Goal: Task Accomplishment & Management: Manage account settings

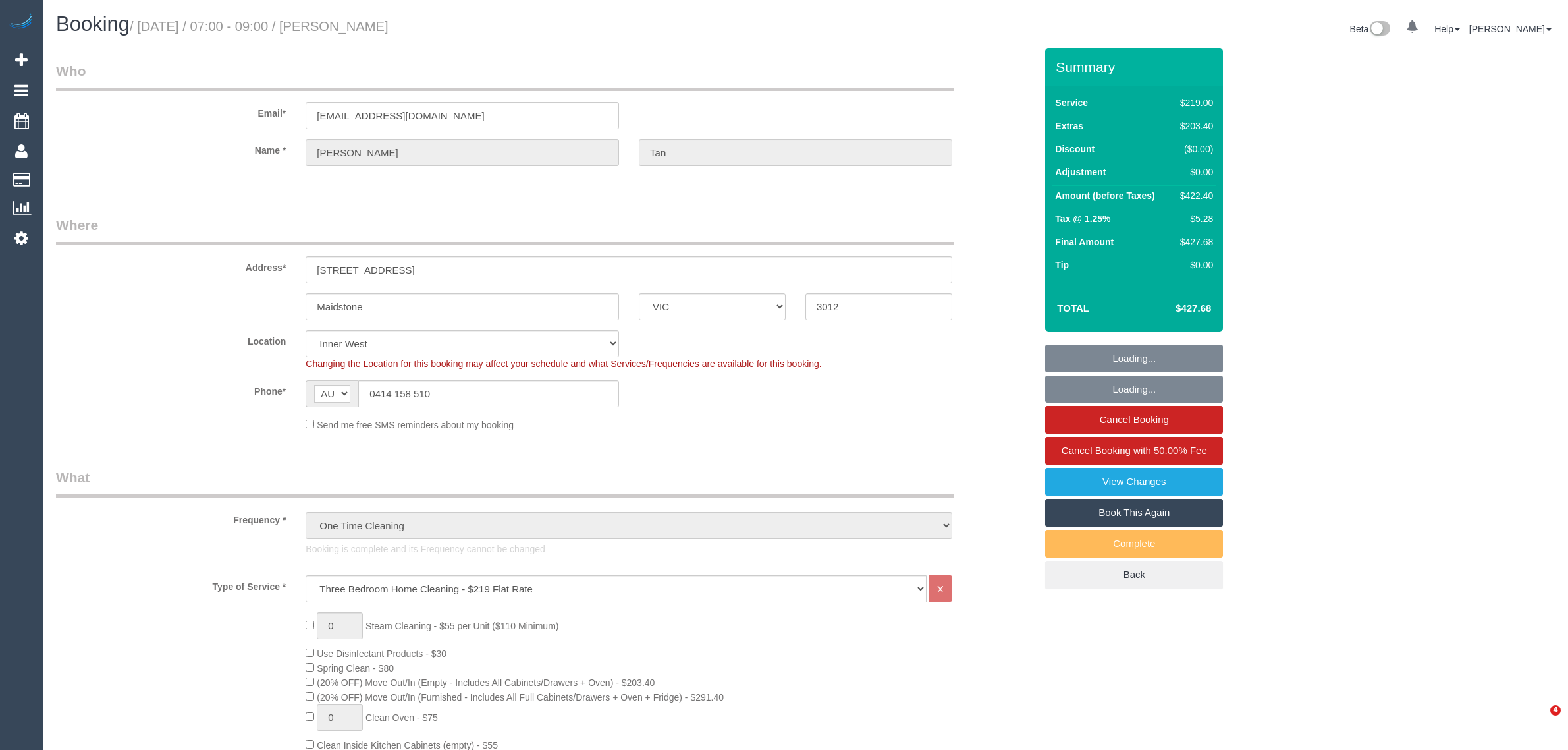
select select "VIC"
select select "string:stripe-pm_1Rzudw2GScqysDRVJLiqdmYb"
select select "number:28"
select select "number:15"
select select "number:19"
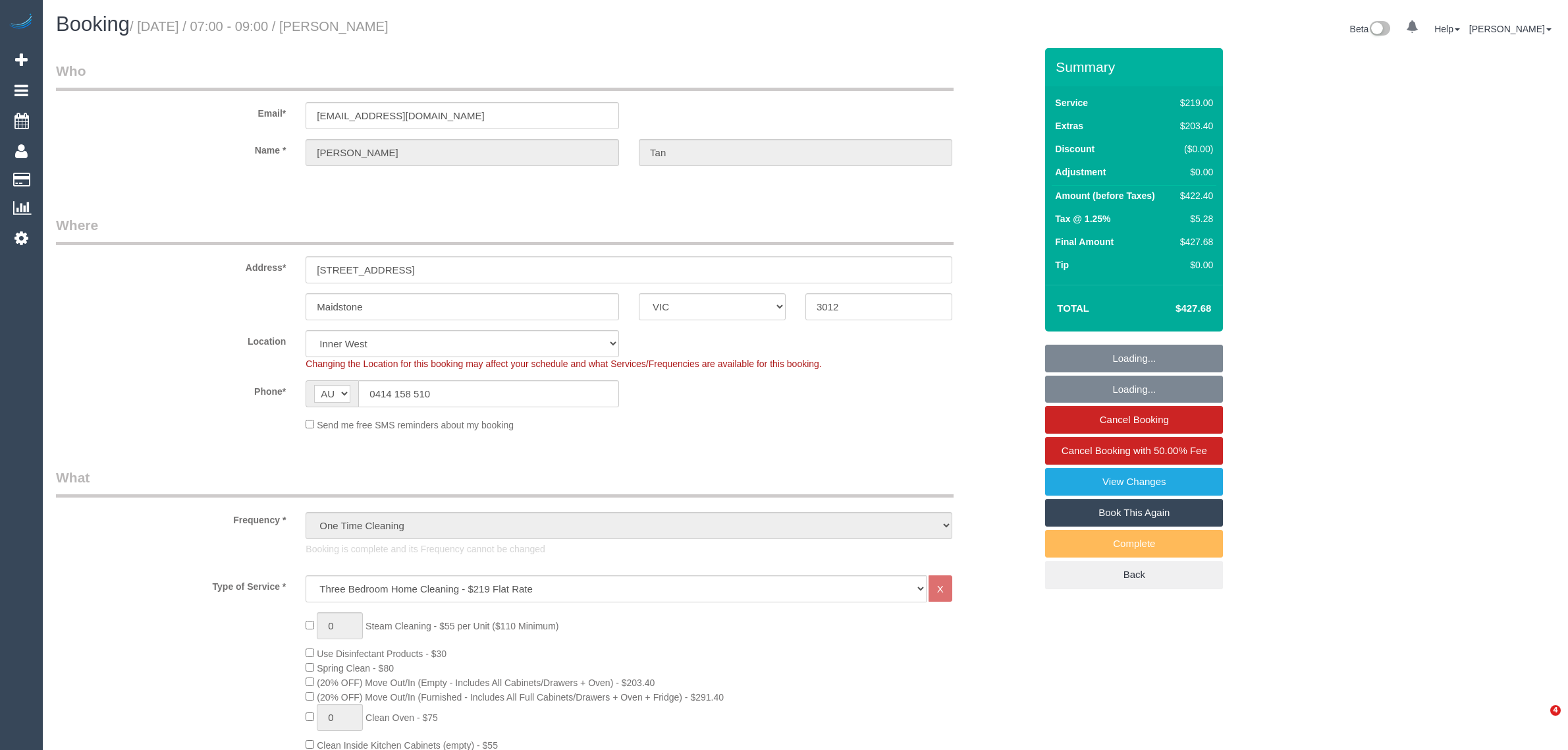
select select "number:24"
select select "number:26"
drag, startPoint x: 440, startPoint y: 22, endPoint x: 148, endPoint y: 28, distance: 292.1
click at [143, 28] on h1 "Booking / September 02, 2025 / 07:00 - 09:00 / Aaron Tan" at bounding box center [425, 24] width 739 height 22
copy small "September 02, 2025 / 07:00 - 09:00 / Aaron Tan"
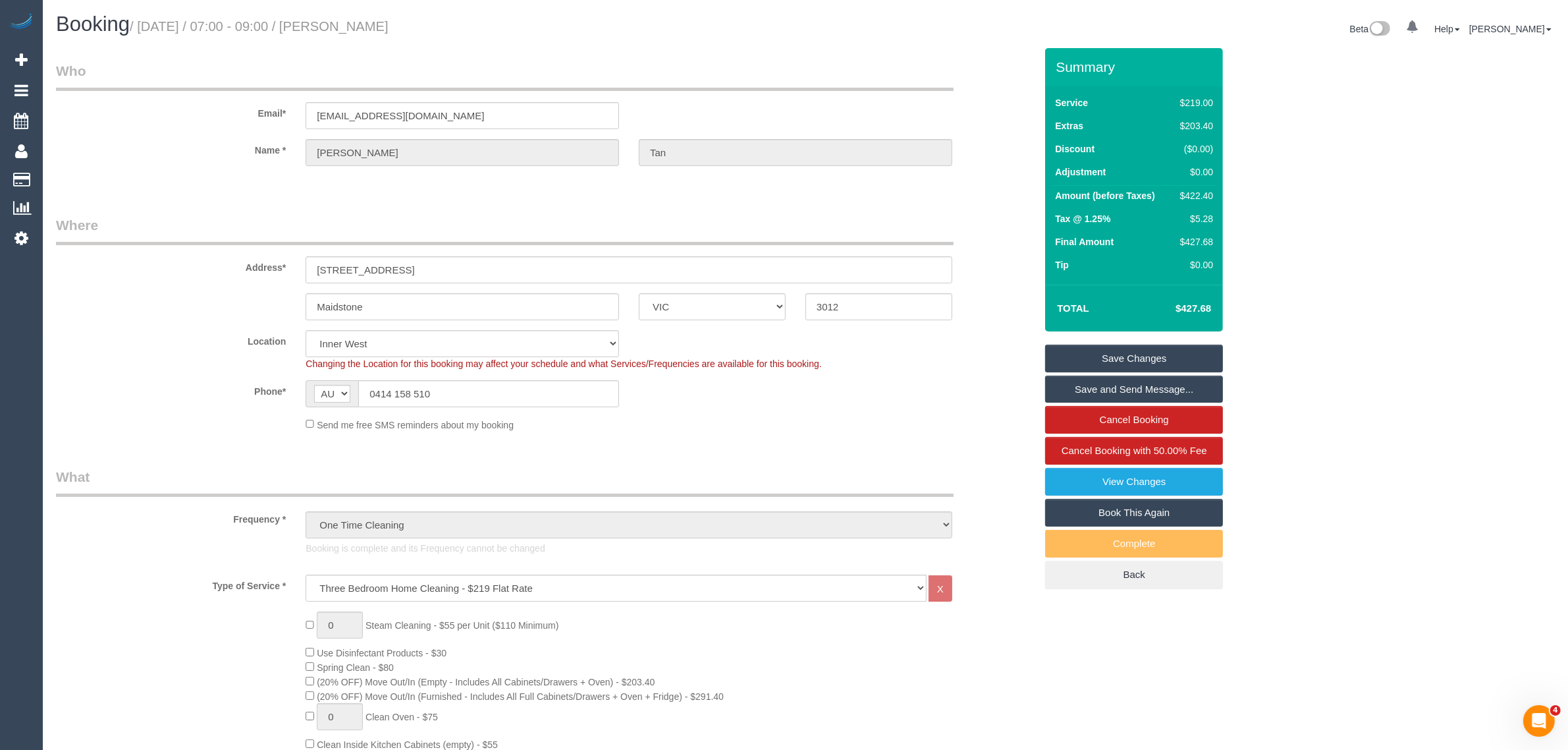
drag, startPoint x: 604, startPoint y: 45, endPoint x: 587, endPoint y: 6, distance: 42.5
click at [604, 45] on div "Booking / September 02, 2025 / 07:00 - 09:00 / Aaron Tan Beta 0 Your Notificati…" at bounding box center [805, 30] width 1518 height 35
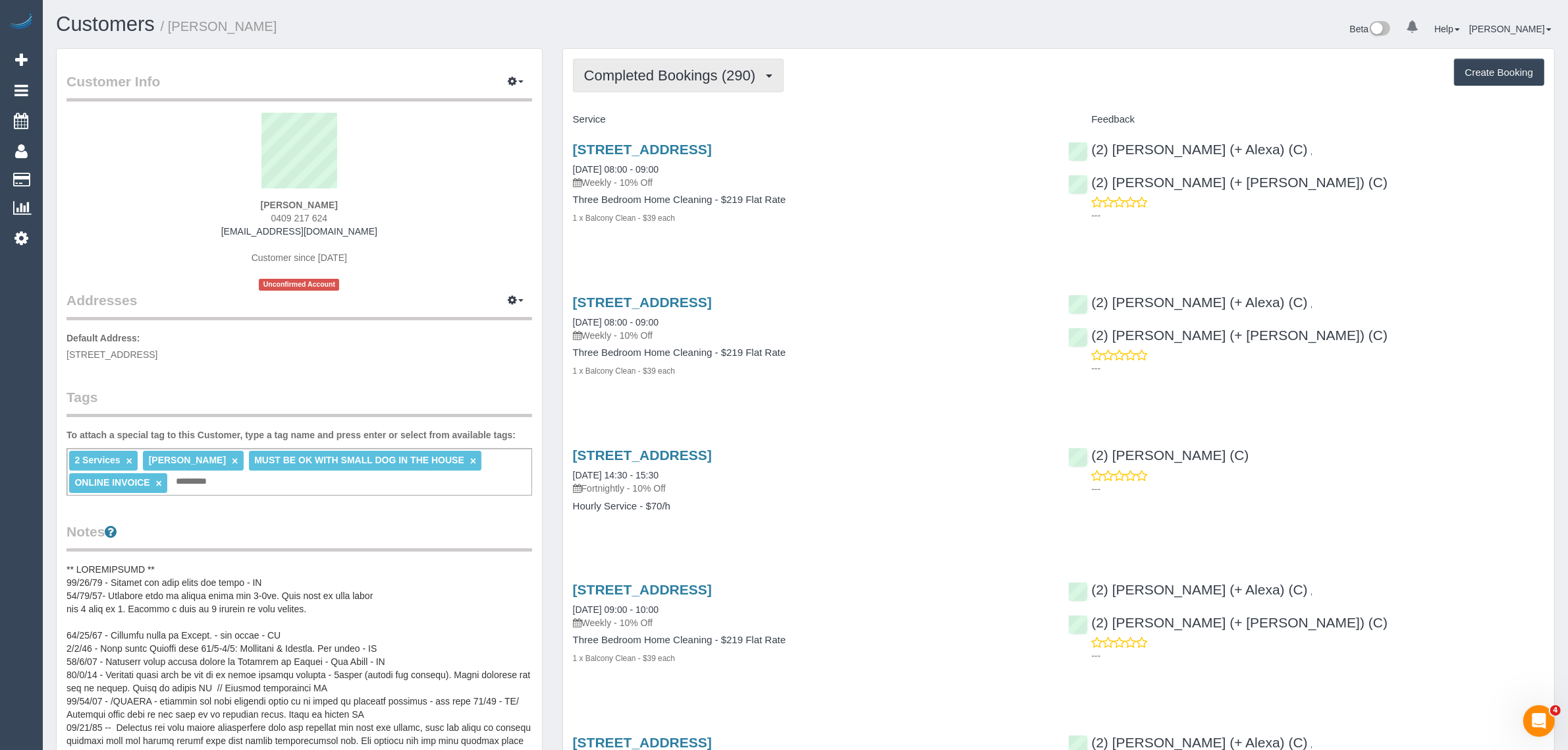
click at [700, 62] on button "Completed Bookings (290)" at bounding box center [679, 75] width 211 height 34
click at [652, 117] on link "Upcoming Bookings (23)" at bounding box center [647, 123] width 148 height 17
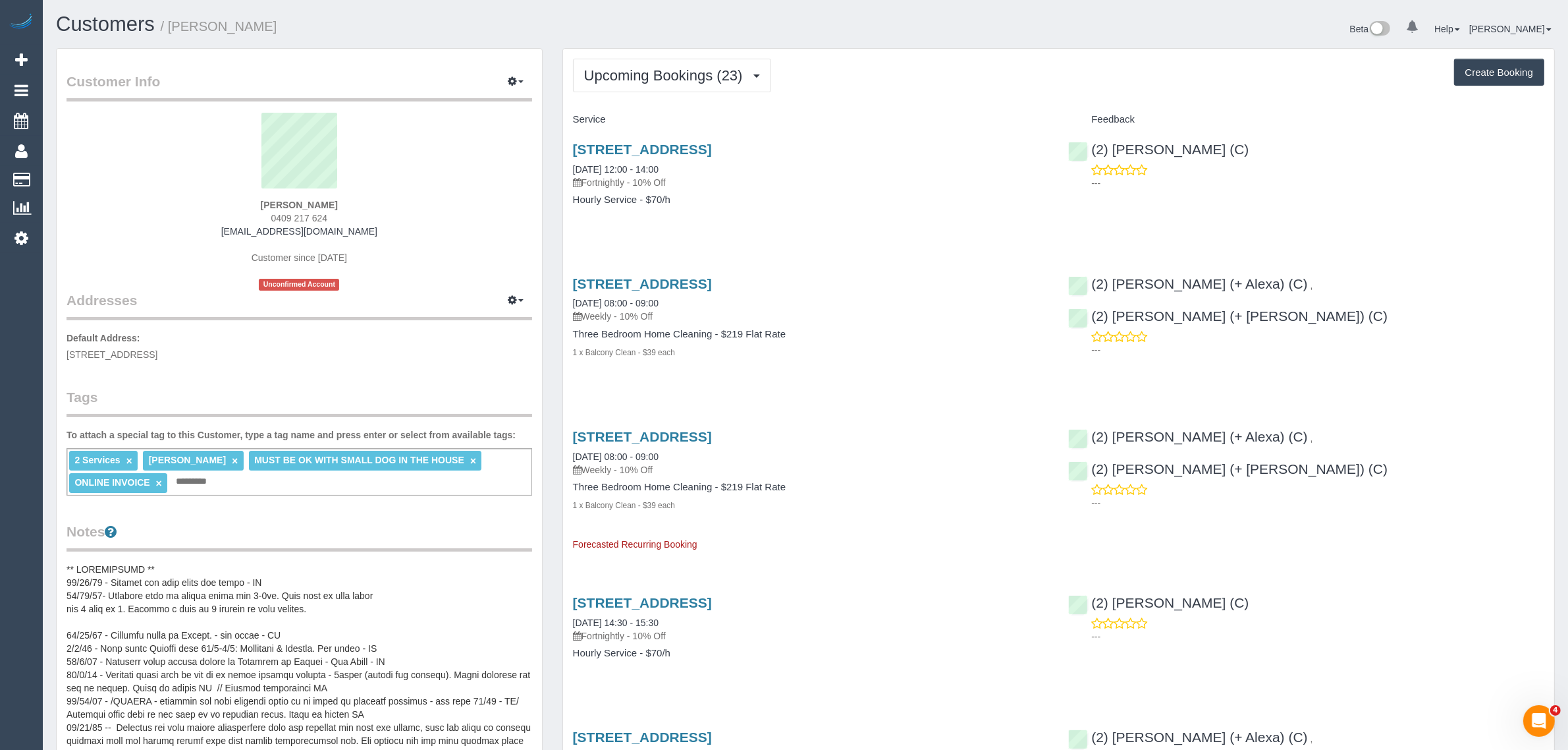
click at [705, 182] on p "Fortnightly - 10% Off" at bounding box center [811, 182] width 476 height 13
drag, startPoint x: 705, startPoint y: 170, endPoint x: 557, endPoint y: 157, distance: 148.6
copy link "03/09/2025 12:00 - 14:00"
click at [458, 232] on div "Ian Watts 0409 217 624 jj@jkjmedia.com.au Customer since 2020 Unconfirmed Accou…" at bounding box center [299, 202] width 466 height 178
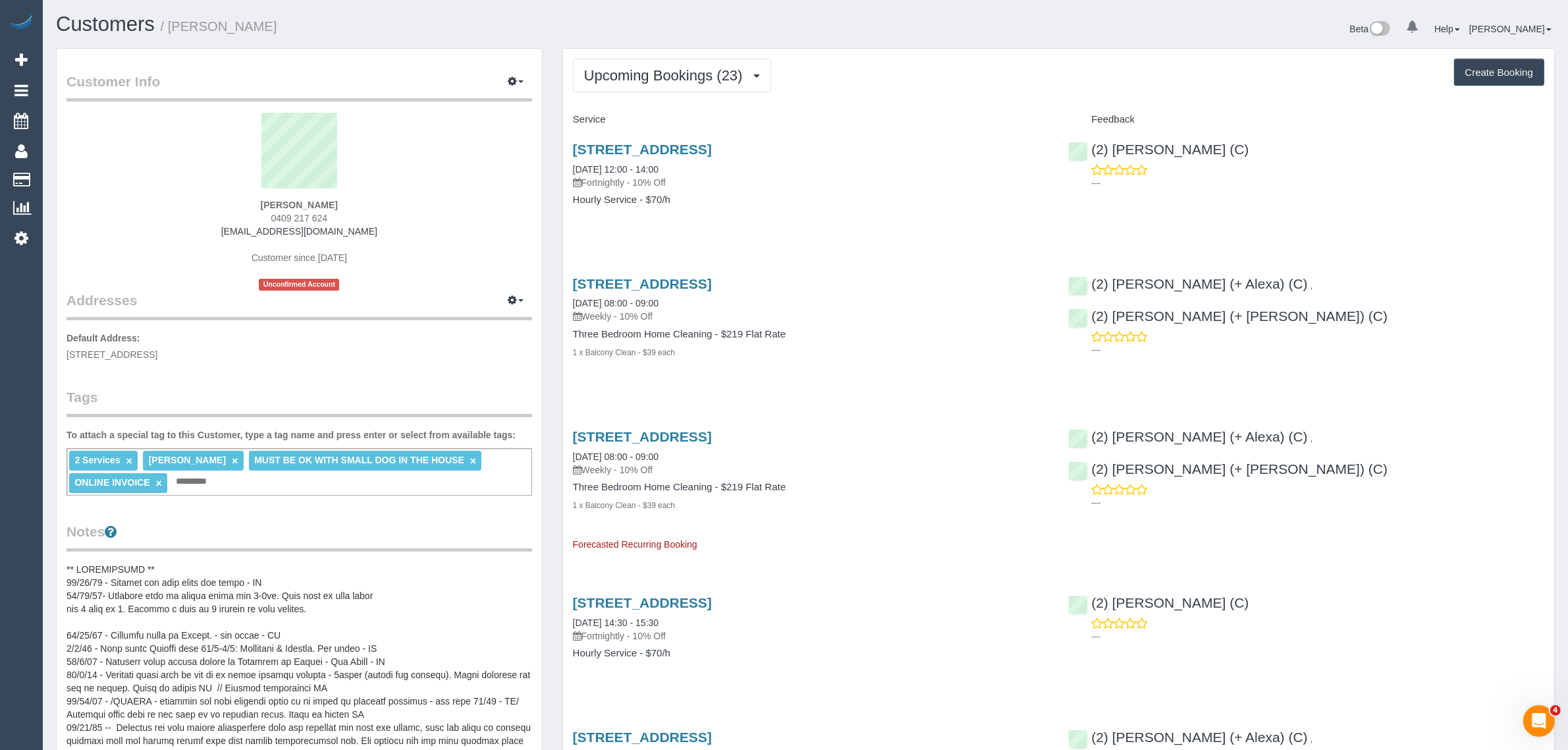
drag, startPoint x: 274, startPoint y: 202, endPoint x: 321, endPoint y: 202, distance: 47.0
click at [321, 202] on div "Ian Watts 0409 217 624 jj@jkjmedia.com.au Customer since 2020 Unconfirmed Accou…" at bounding box center [299, 202] width 466 height 178
copy strong "Ian Watts"
click at [157, 351] on span "2 Rathmines Street, Toorak, VIC 3142" at bounding box center [111, 354] width 91 height 10
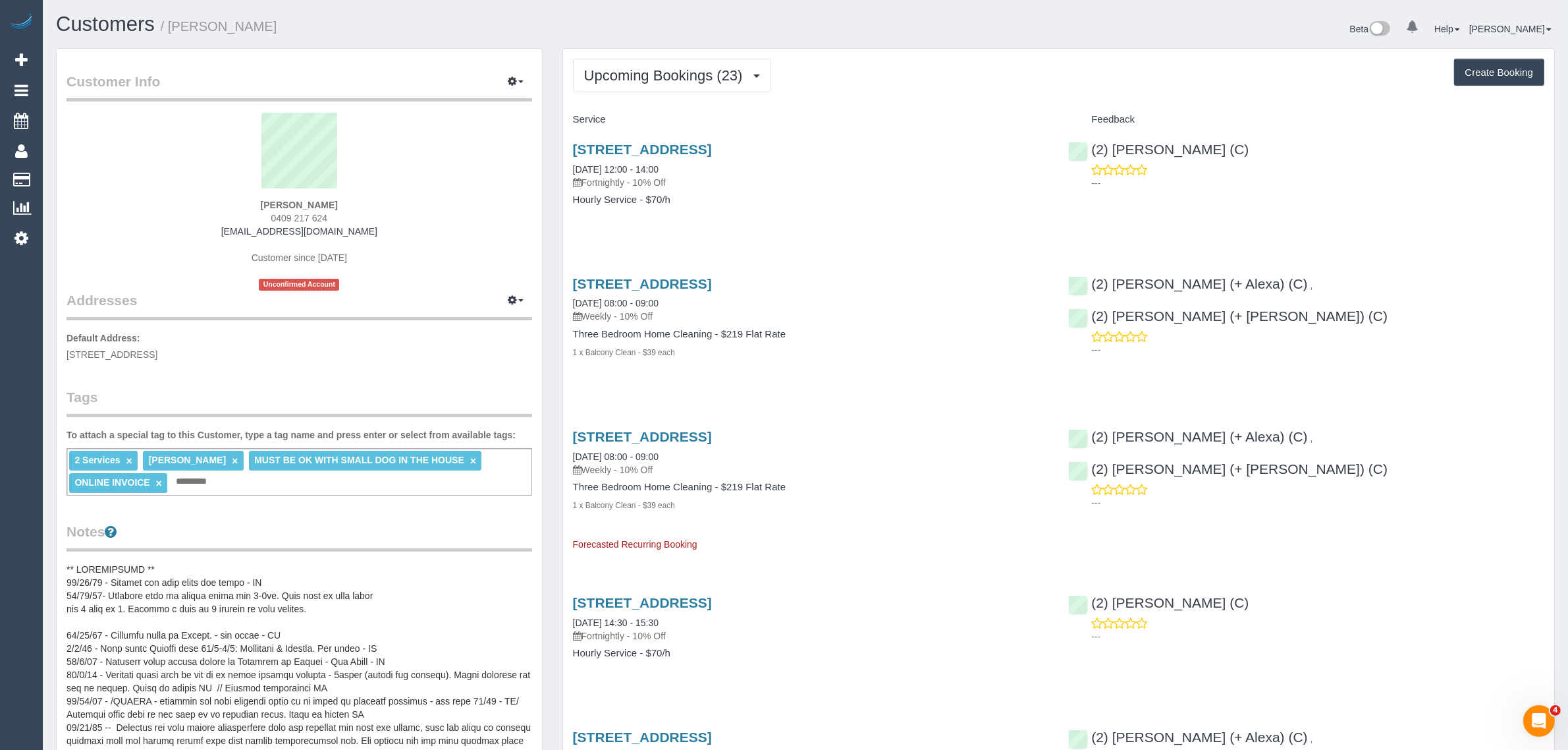
copy span "Toorak"
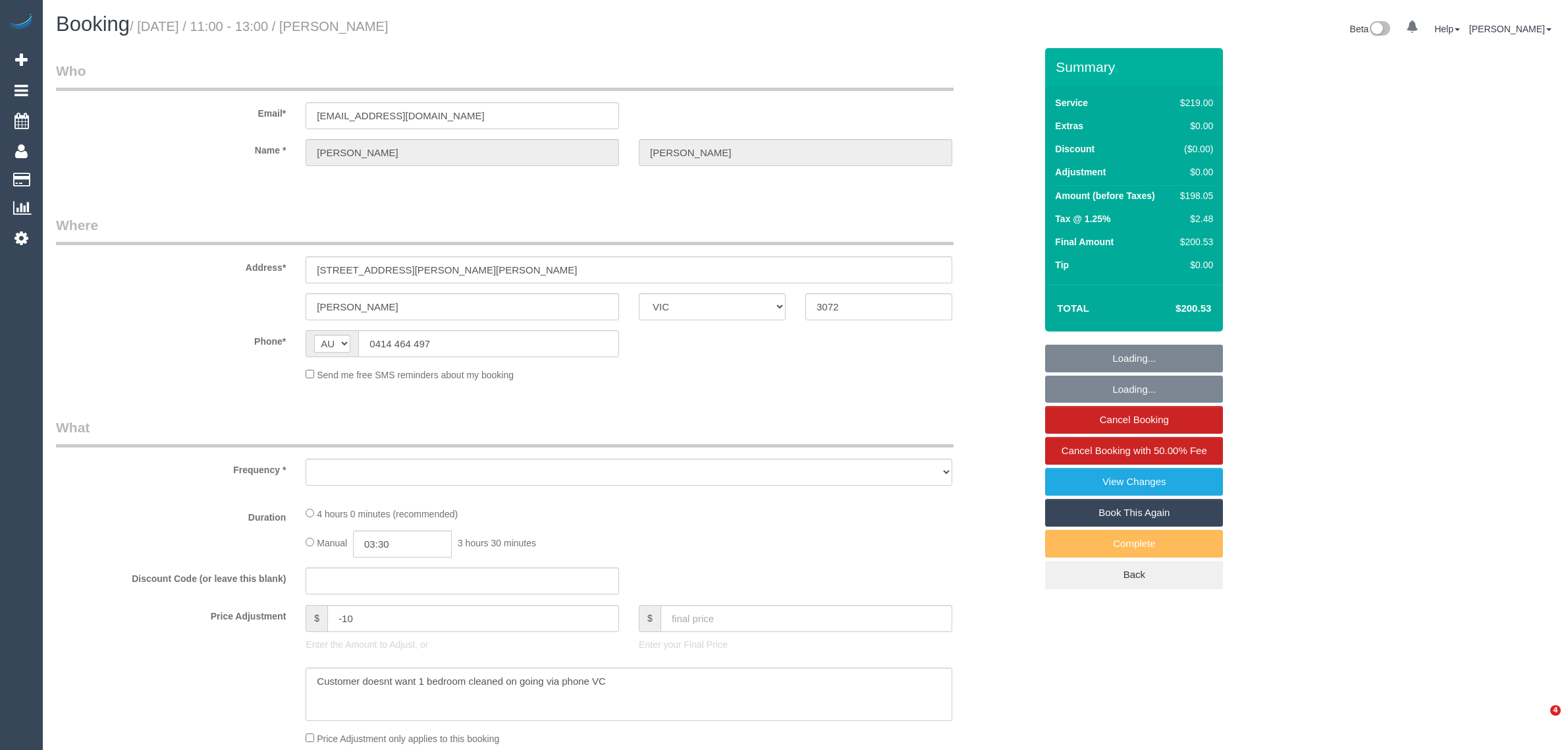
select select "VIC"
select select "number:28"
select select "number:17"
select select "number:18"
select select "number:22"
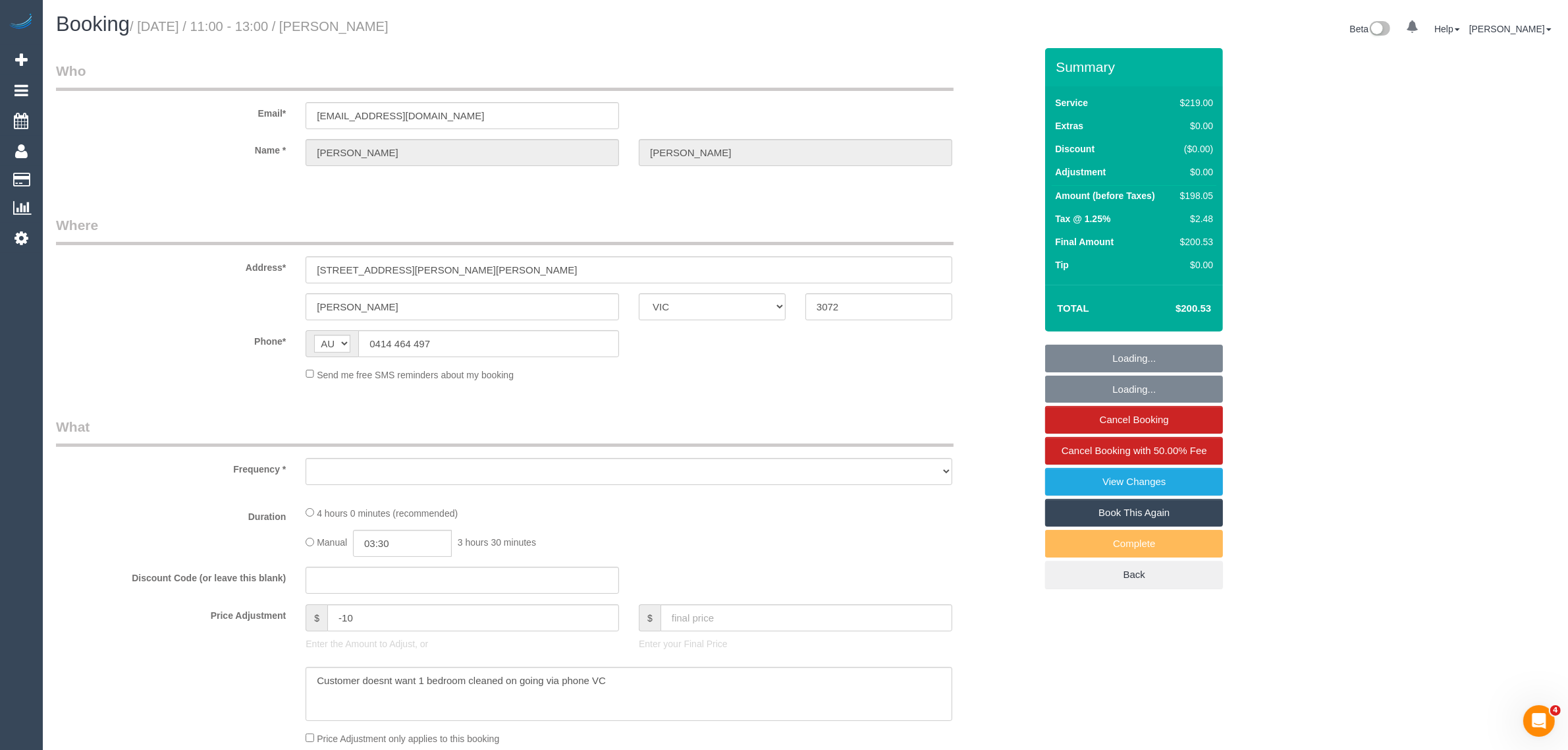
select select "number:34"
select select "number:12"
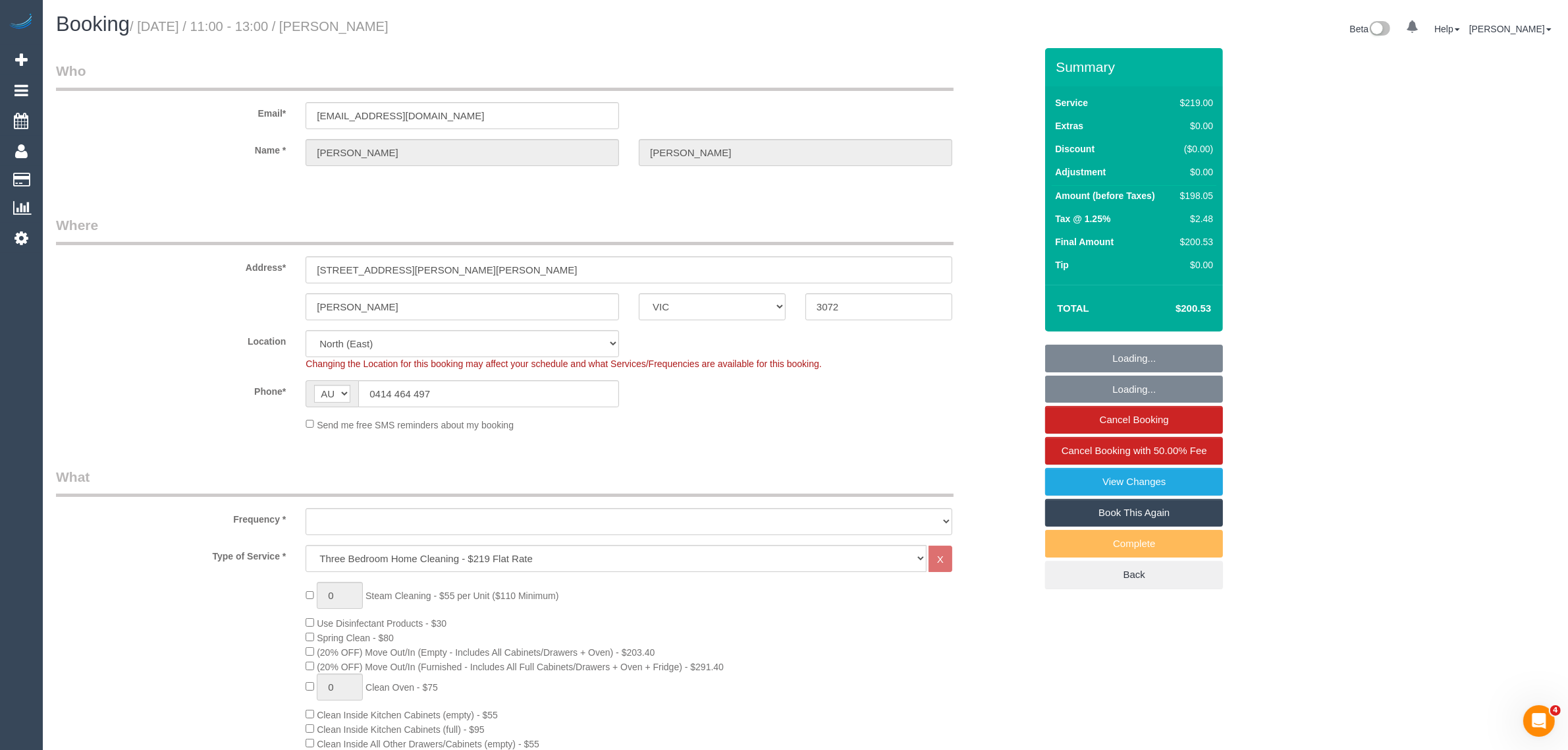
select select "object:797"
select select "string:stripe-pm_1N16132GScqysDRVC5qsLylX"
click at [505, 387] on input "0414 464 497" at bounding box center [489, 393] width 261 height 27
select select "object:1442"
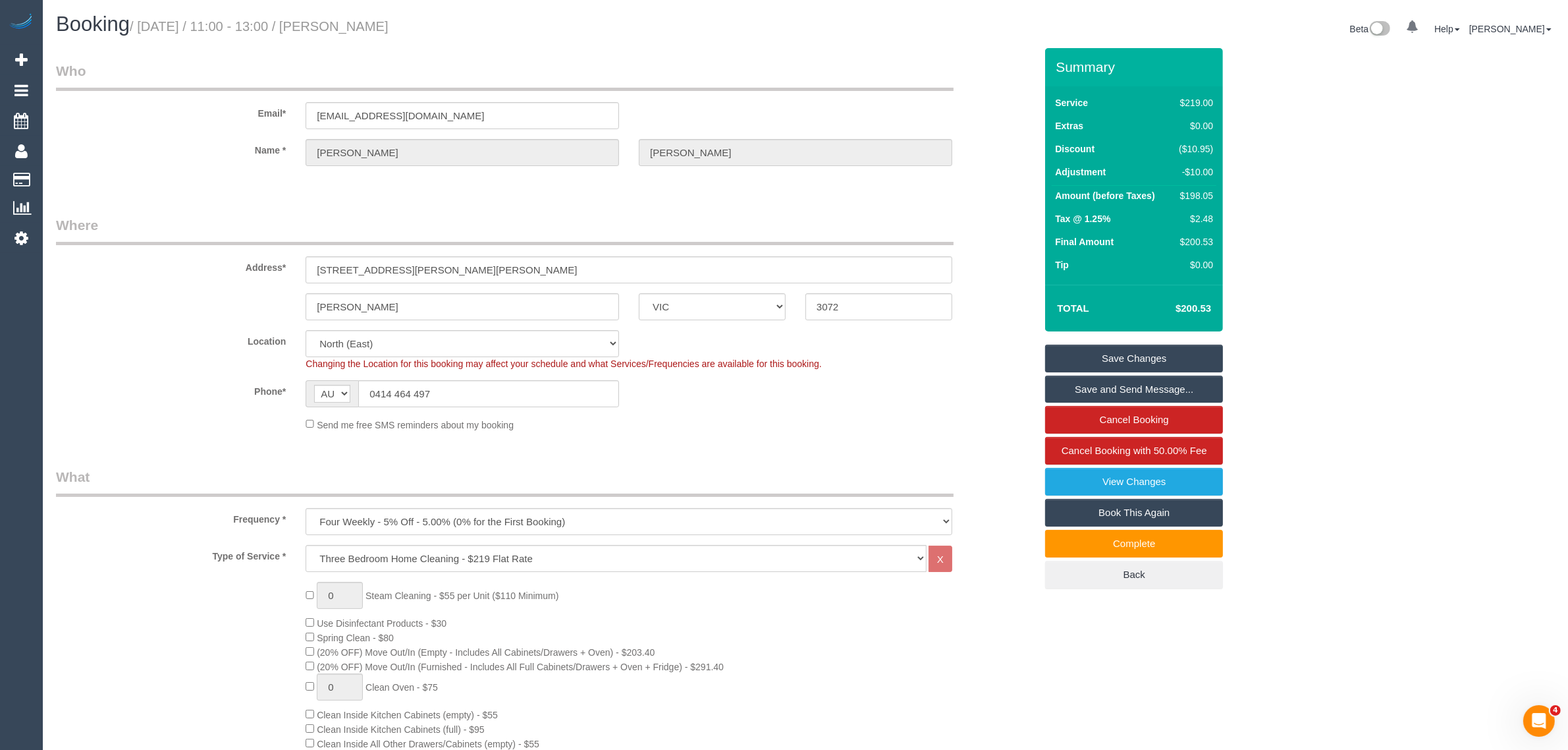
click at [840, 393] on div "Phone* AF AL DZ AD AO AI AQ AG AR AM AW AU AT AZ BS BH BD BB BY BE BZ BJ BM BT …" at bounding box center [545, 393] width 998 height 27
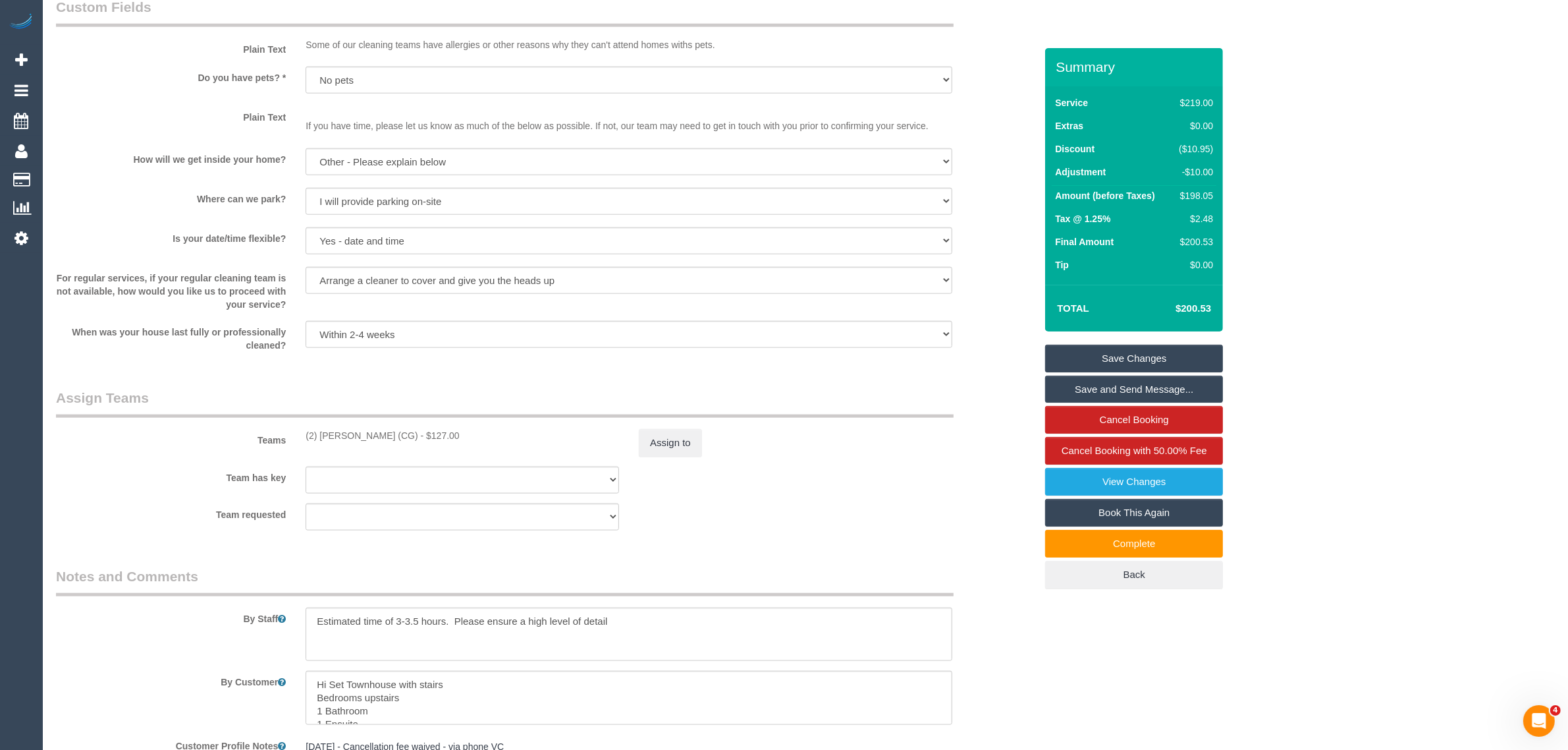
scroll to position [1665, 0]
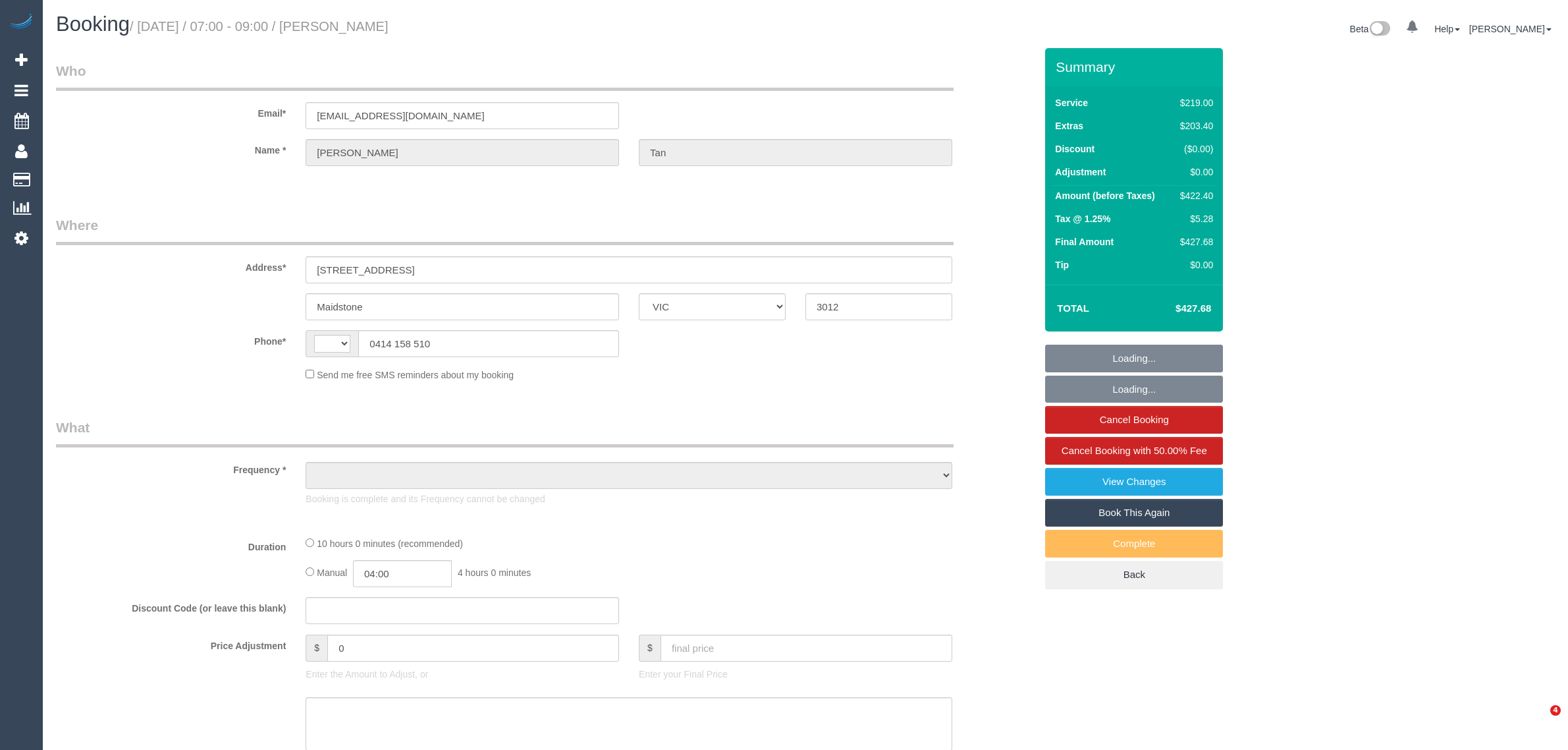
select select "VIC"
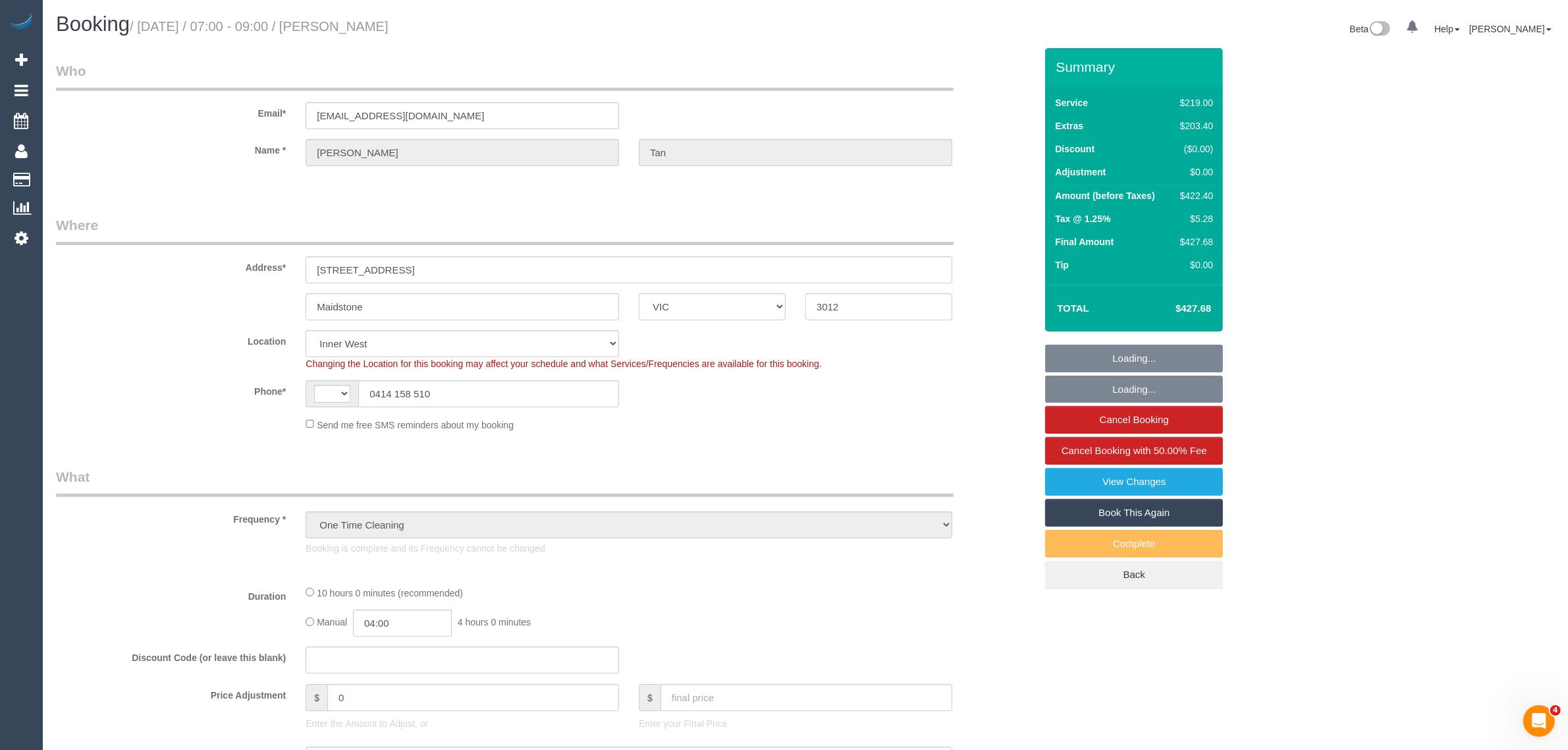
select select "object:393"
select select "string:stripe-pm_1Rzudw2GScqysDRVJLiqdmYb"
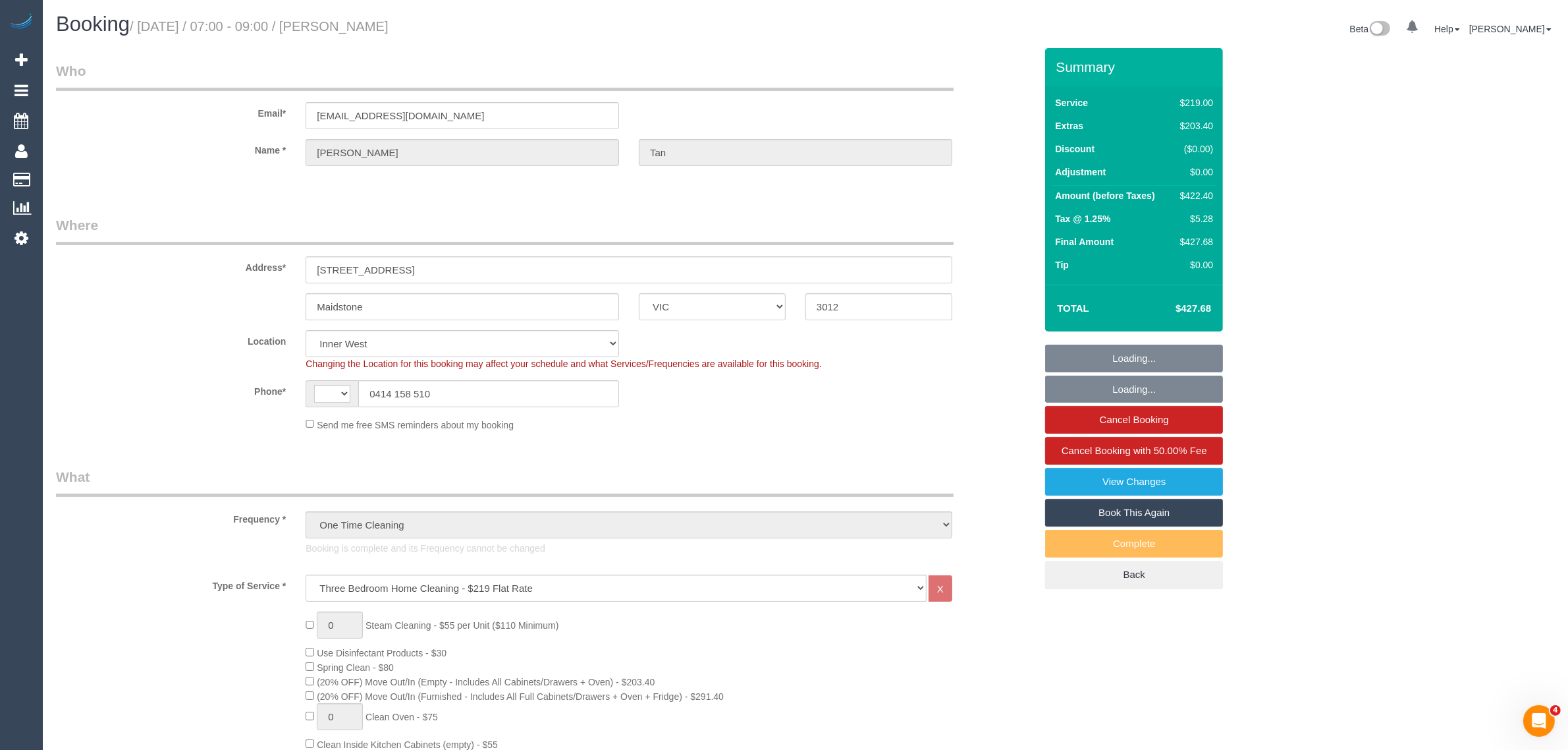
select select "string:AU"
select select "number:28"
select select "number:15"
select select "number:19"
select select "number:24"
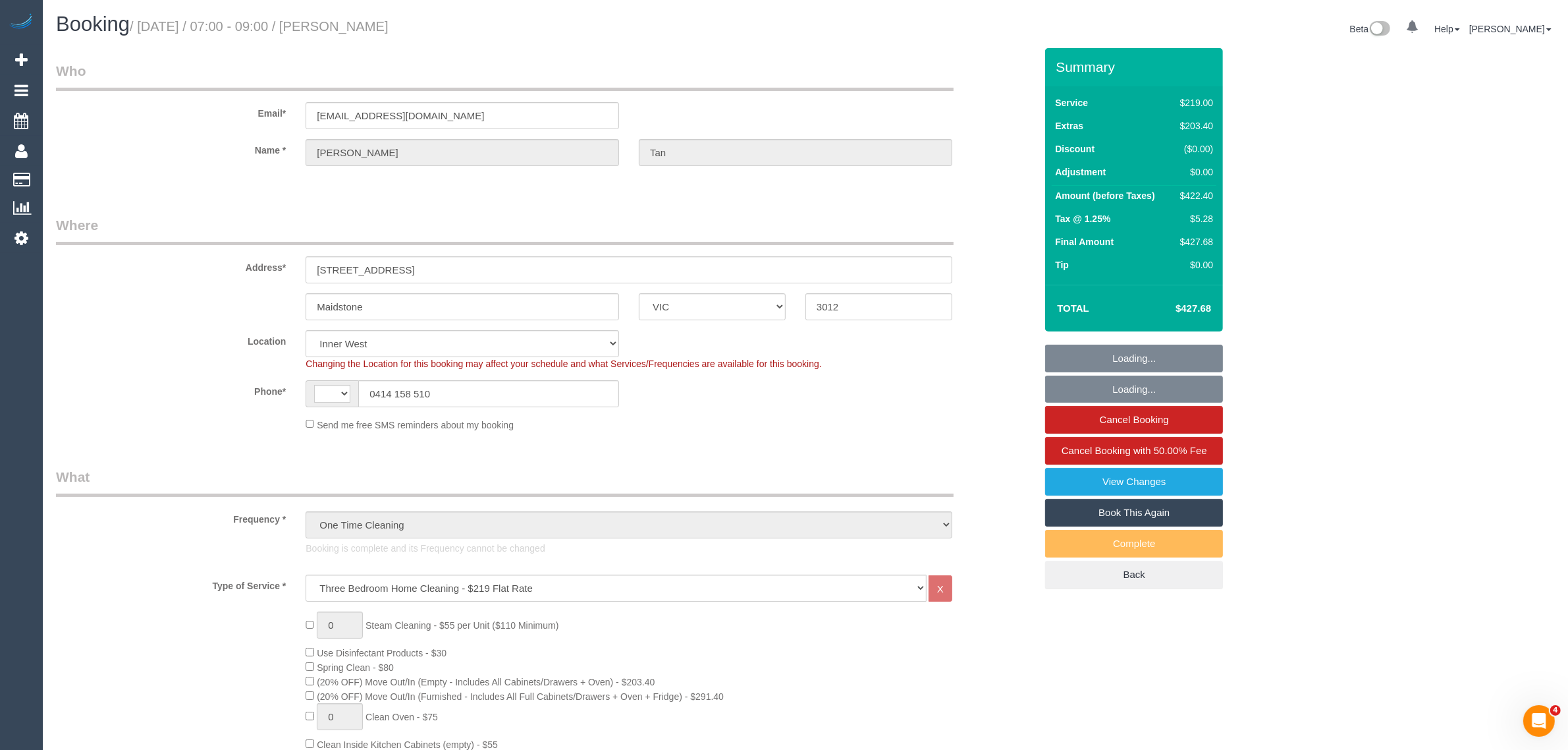
select select "number:26"
click at [587, 215] on legend "Where" at bounding box center [504, 230] width 897 height 29
drag, startPoint x: 461, startPoint y: 257, endPoint x: 253, endPoint y: 245, distance: 208.3
click at [253, 245] on div "Address* 4/49 Rosamond Road" at bounding box center [545, 249] width 998 height 68
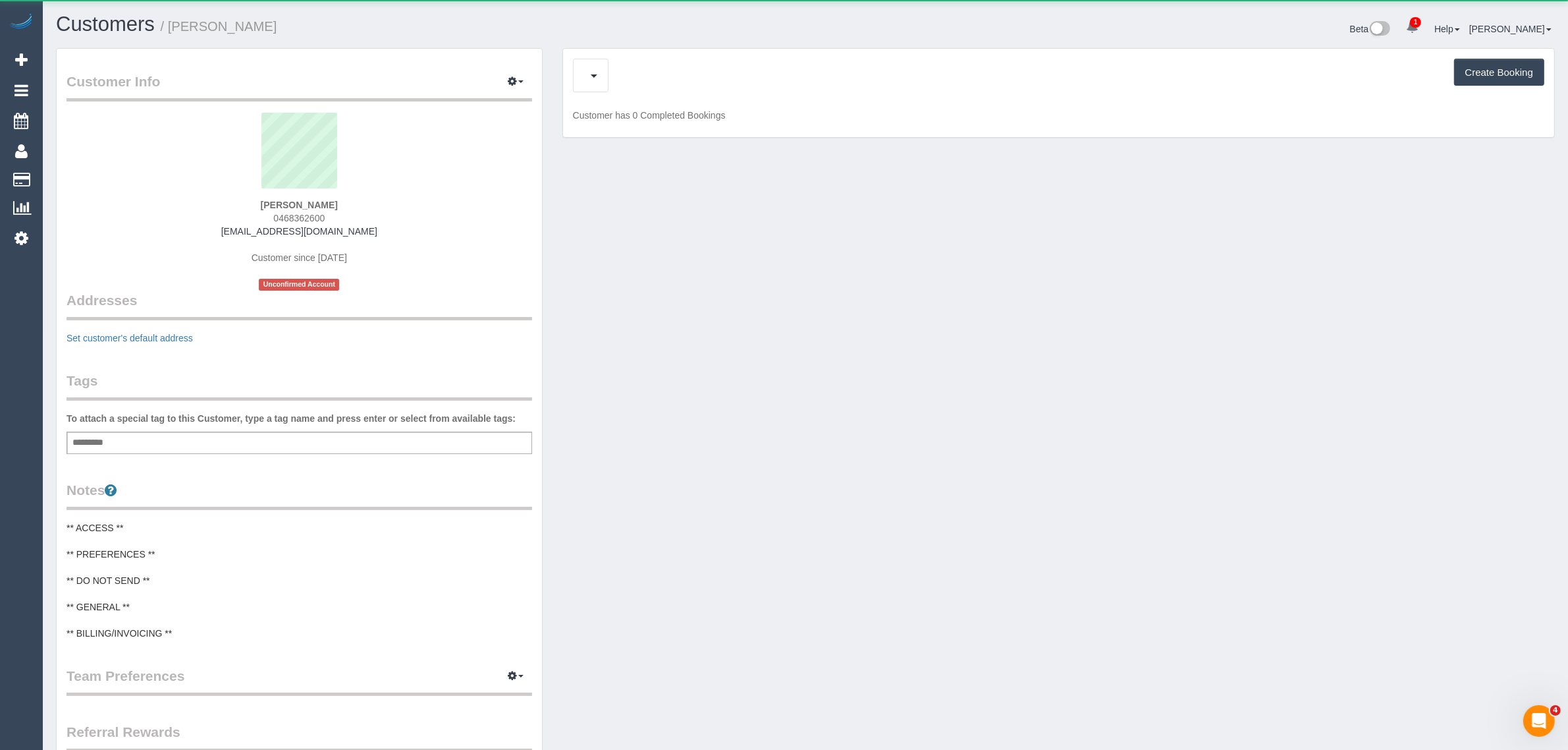
click at [663, 69] on div "Cancelled Bookings (0) Create Booking" at bounding box center [1058, 75] width 971 height 34
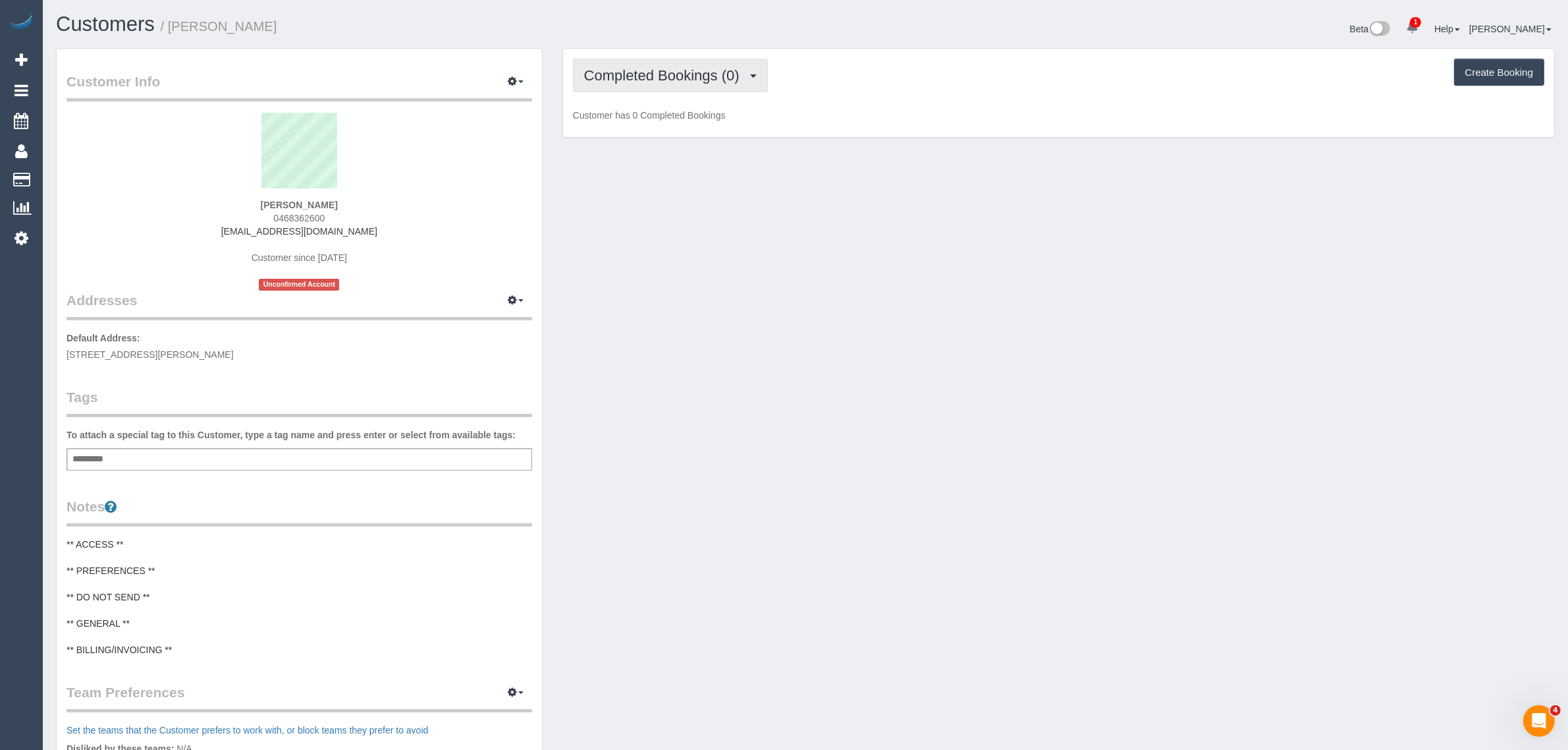
click at [685, 74] on span "Completed Bookings (0)" at bounding box center [665, 75] width 162 height 17
click at [646, 117] on link "Upcoming Bookings (1)" at bounding box center [641, 123] width 137 height 17
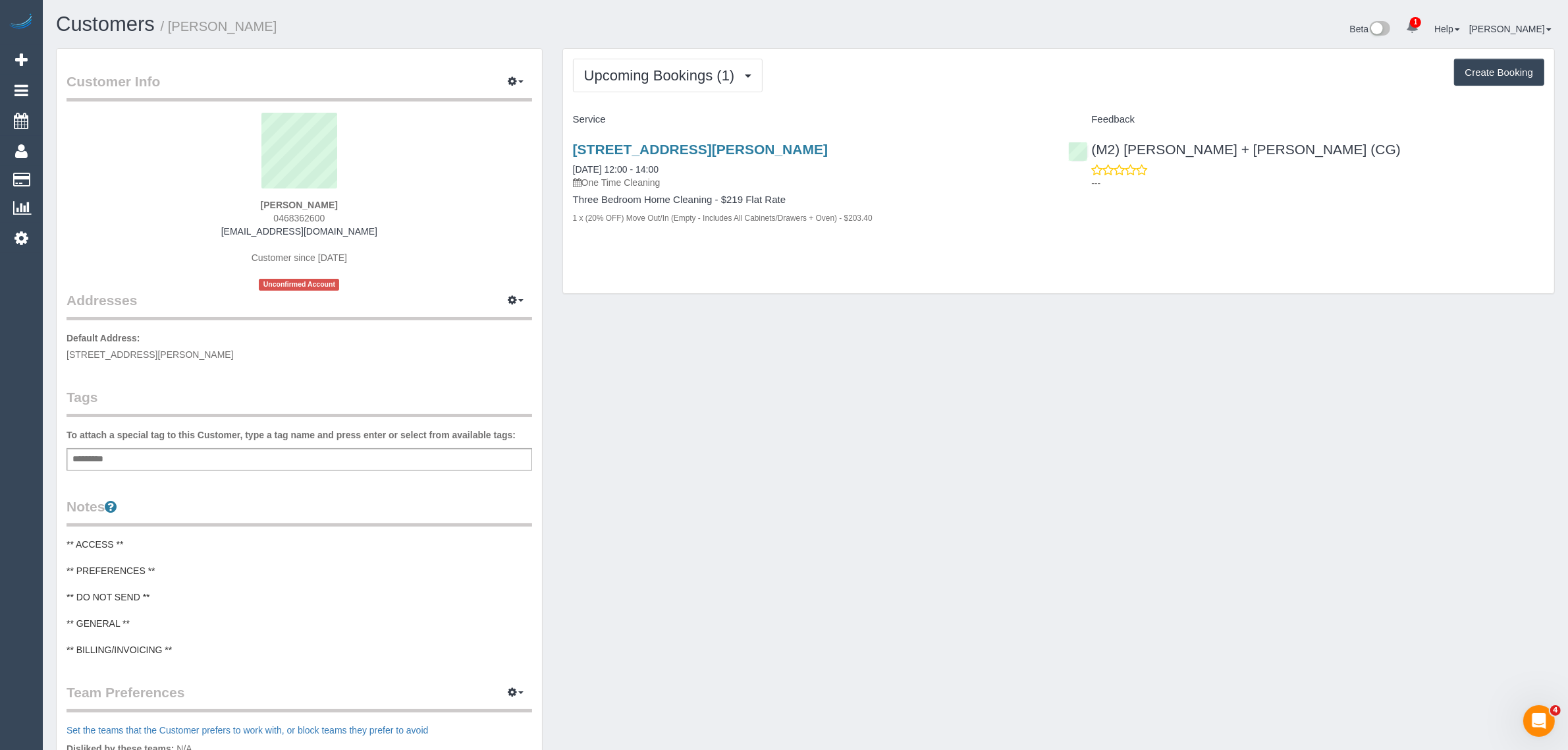
drag, startPoint x: 696, startPoint y: 157, endPoint x: 558, endPoint y: 159, distance: 138.0
click at [558, 159] on div "Upcoming Bookings (1) Completed Bookings (0) Upcoming Bookings (1) Cancelled Bo…" at bounding box center [1058, 177] width 1012 height 259
copy link "03/09/2025 12:00 - 14:00"
click at [60, 173] on link "Customers" at bounding box center [125, 179] width 164 height 27
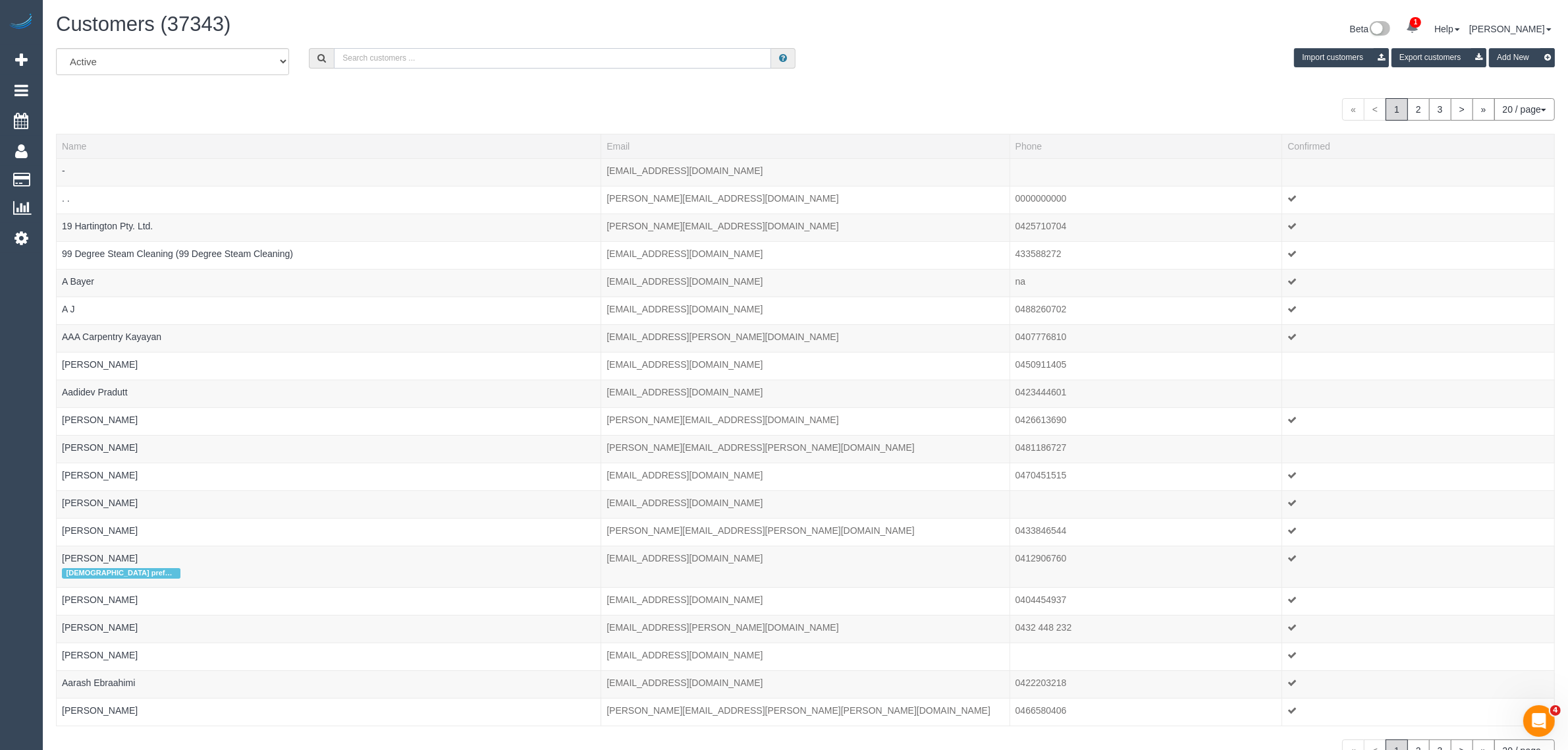
click at [380, 56] on input "text" at bounding box center [552, 58] width 437 height 20
paste input "Ilika Vashishtha"
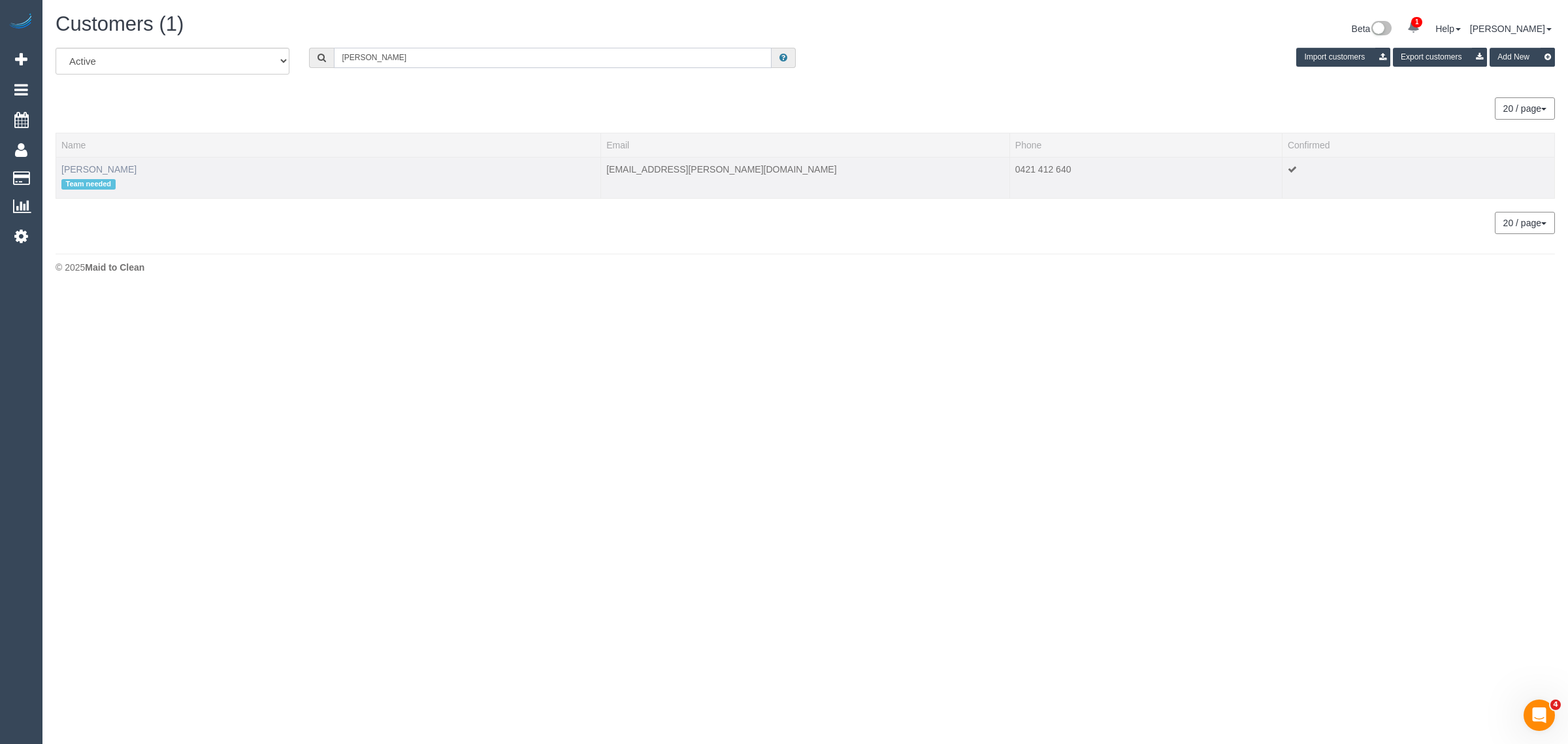
type input "Ilika Vashishtha"
click at [108, 164] on link "Ilika Vashishtha" at bounding box center [98, 169] width 75 height 10
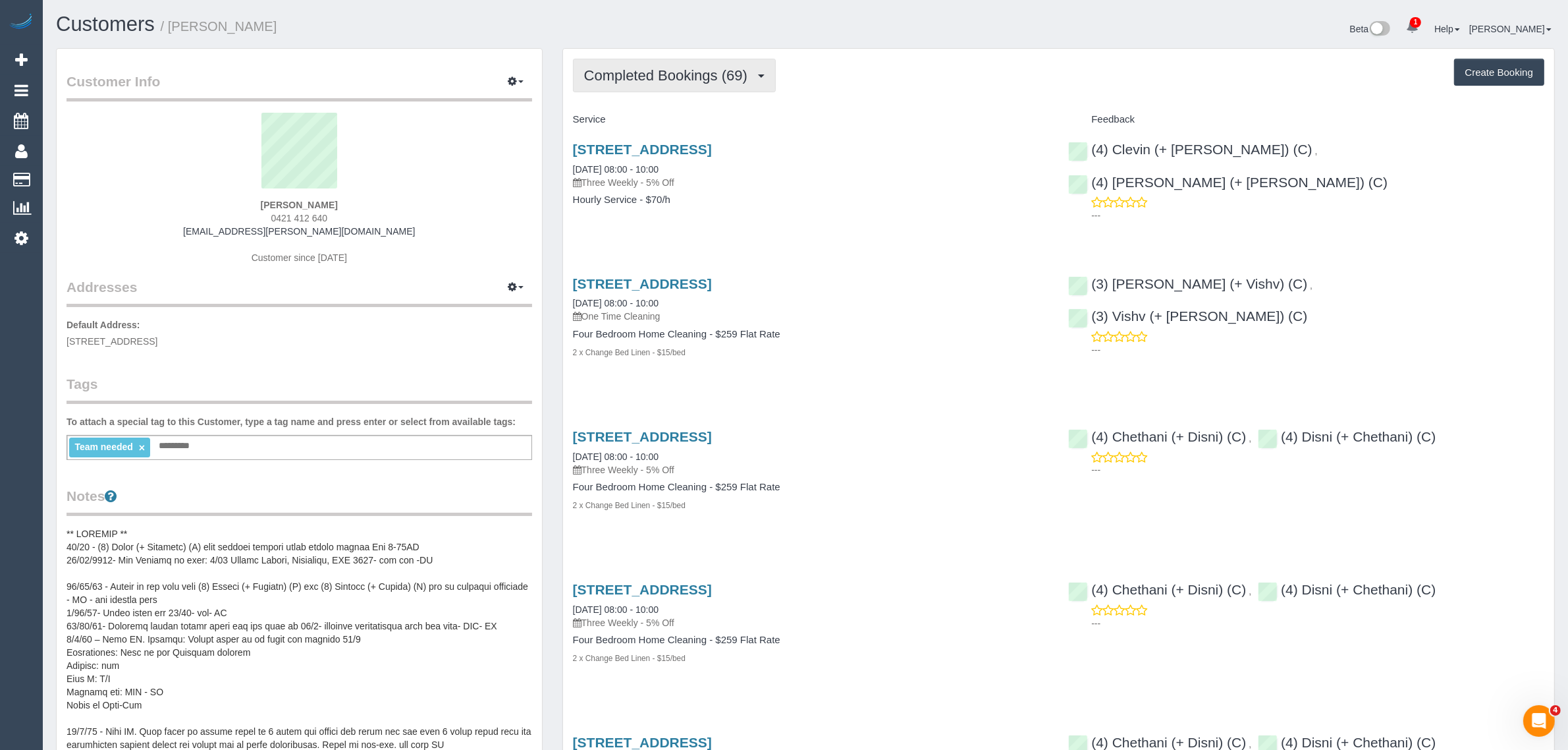
click at [708, 81] on span "Completed Bookings (69)" at bounding box center [669, 75] width 170 height 17
click at [666, 124] on link "Upcoming Bookings (13)" at bounding box center [644, 123] width 142 height 17
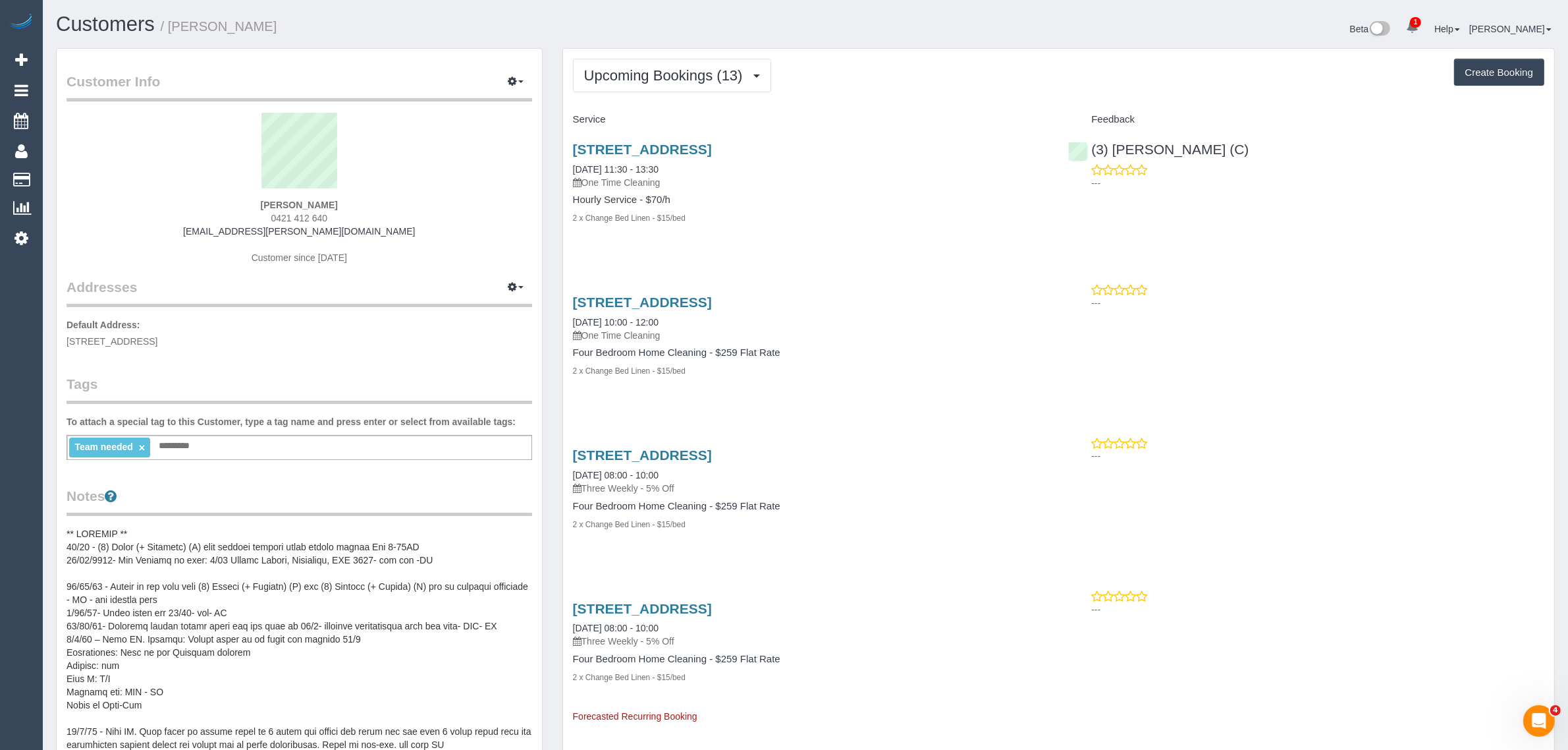
drag, startPoint x: 702, startPoint y: 162, endPoint x: 566, endPoint y: 165, distance: 136.0
click at [566, 165] on div "1/30 Myrtle Avenue, Heathmont, VIC 3135 03/09/2025 11:30 - 13:30 One Time Clean…" at bounding box center [811, 190] width 496 height 119
copy link "03/09/2025 11:30 - 13:30"
click at [828, 229] on div "1/30 Myrtle Avenue, Heathmont, VIC 3135 03/09/2025 11:30 - 13:30 One Time Clean…" at bounding box center [811, 190] width 496 height 119
click at [847, 329] on p "One Time Cleaning" at bounding box center [811, 335] width 476 height 13
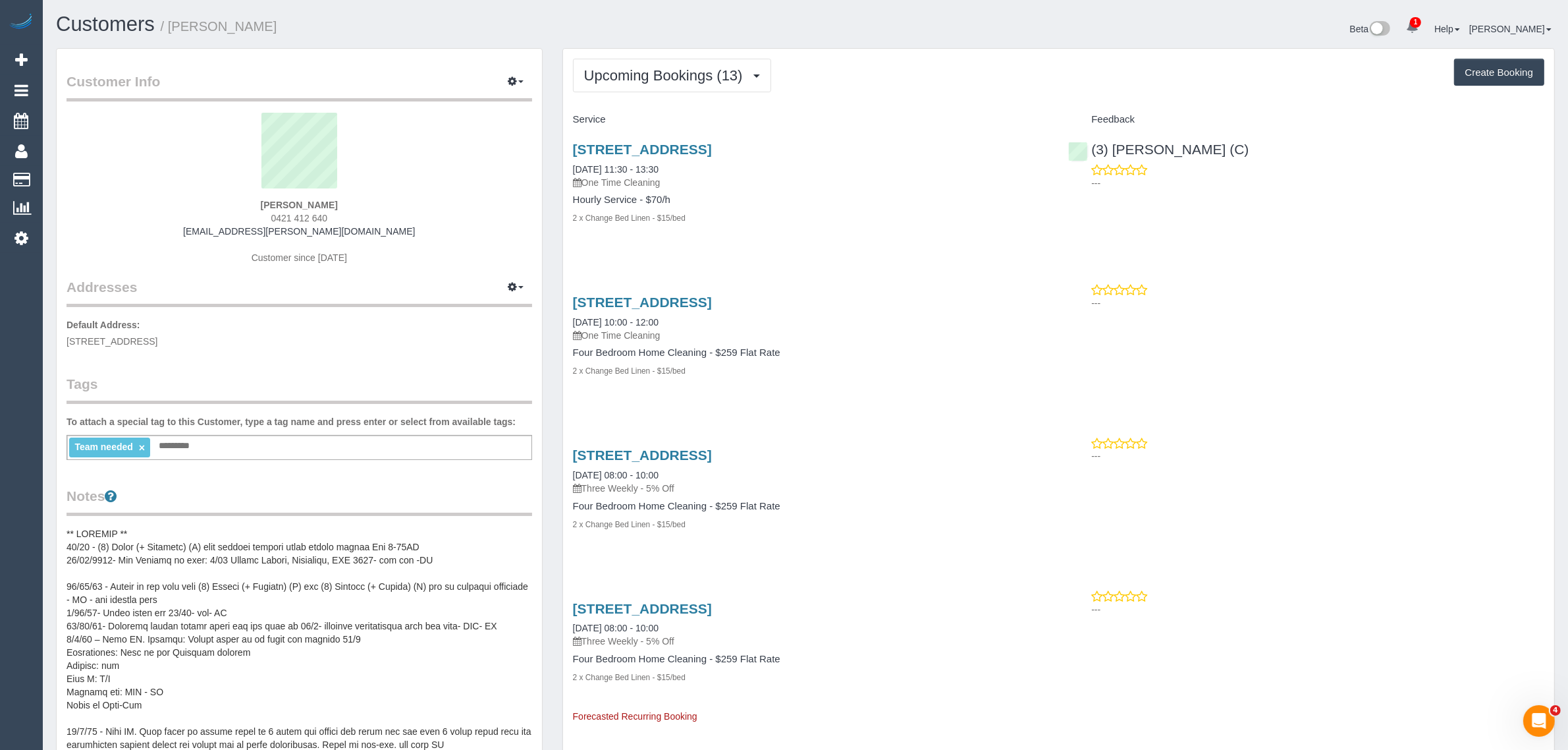
drag, startPoint x: 701, startPoint y: 327, endPoint x: 570, endPoint y: 324, distance: 131.0
click at [570, 324] on div "1/30 Myrtle Avenue, Heathmont, VIC 3135 17/09/2025 10:00 - 12:00 One Time Clean…" at bounding box center [811, 343] width 496 height 119
copy link "17/09/2025 10:00 - 12:00"
click at [722, 382] on div "1/30 Myrtle Avenue, Heathmont, VIC 3135 17/09/2025 10:00 - 12:00 One Time Clean…" at bounding box center [811, 343] width 496 height 119
copy link "17/09/2025"
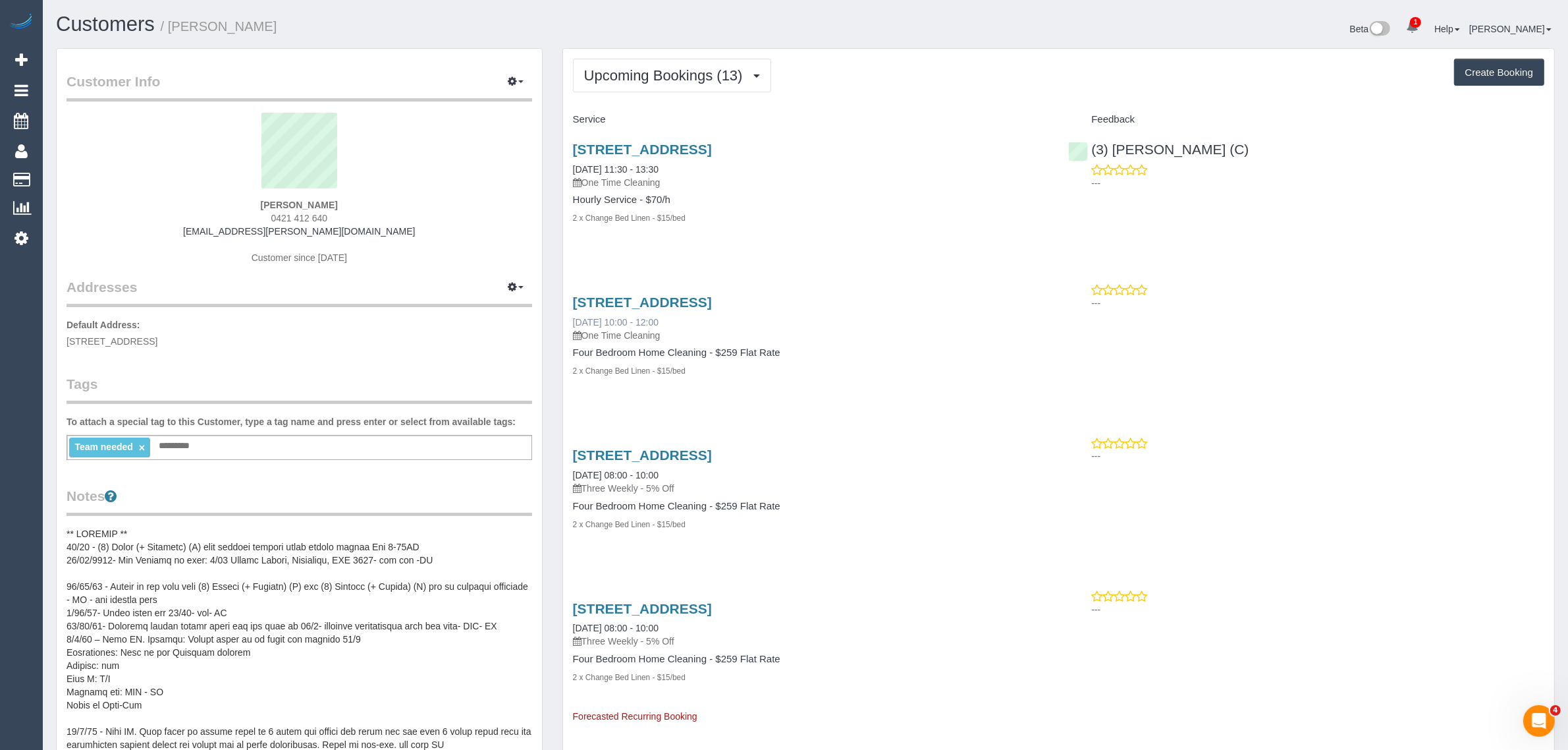
drag, startPoint x: 568, startPoint y: 320, endPoint x: 617, endPoint y: 317, distance: 49.1
click at [617, 317] on div "1/30 Myrtle Avenue, Heathmont, VIC 3135 17/09/2025 10:00 - 12:00 One Time Clean…" at bounding box center [811, 343] width 496 height 119
drag, startPoint x: 66, startPoint y: 172, endPoint x: 206, endPoint y: 44, distance: 189.7
click at [66, 172] on link "Customers" at bounding box center [125, 179] width 164 height 27
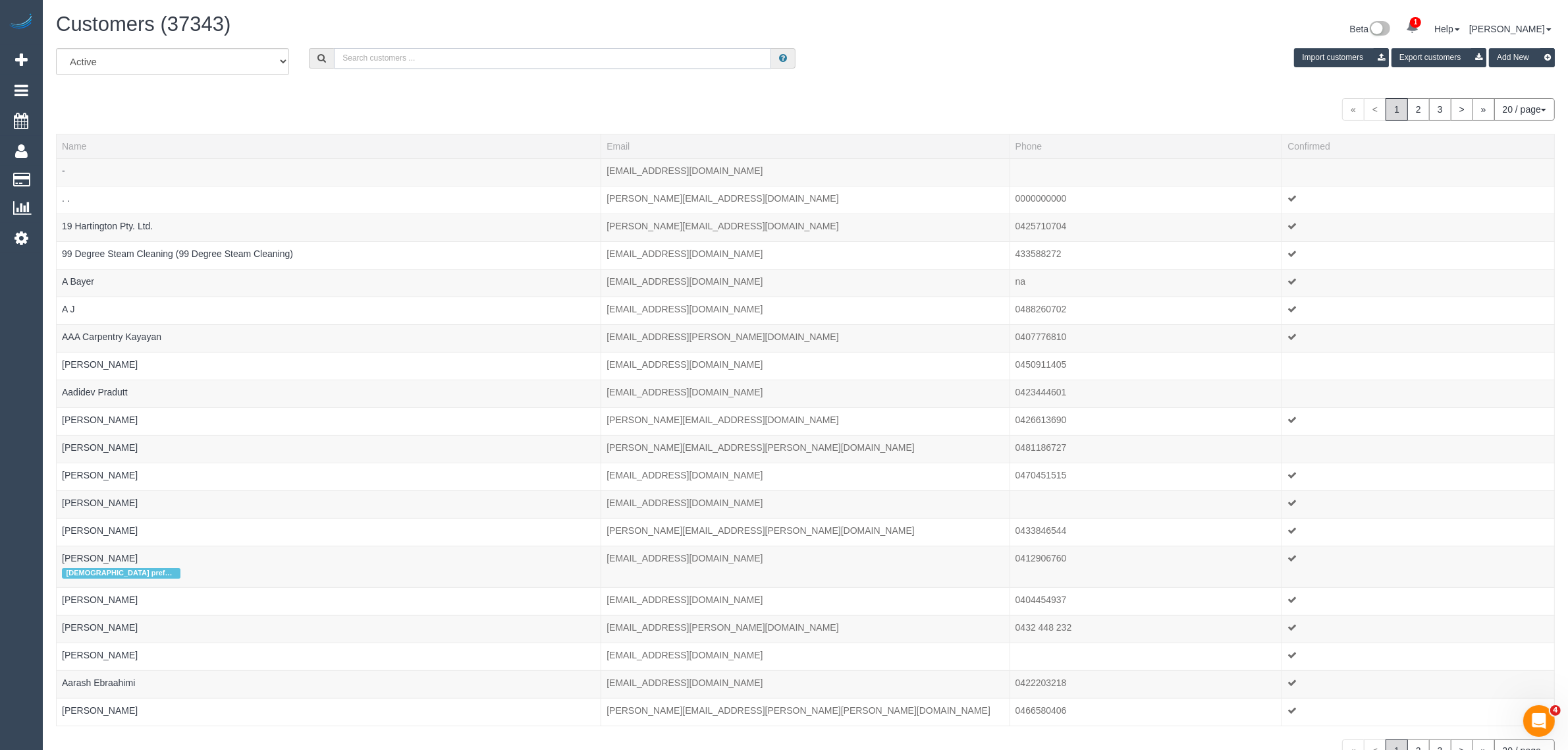
drag, startPoint x: 379, startPoint y: 51, endPoint x: 411, endPoint y: 34, distance: 36.2
click at [379, 51] on input "text" at bounding box center [552, 58] width 437 height 20
paste input "[PERSON_NAME]"
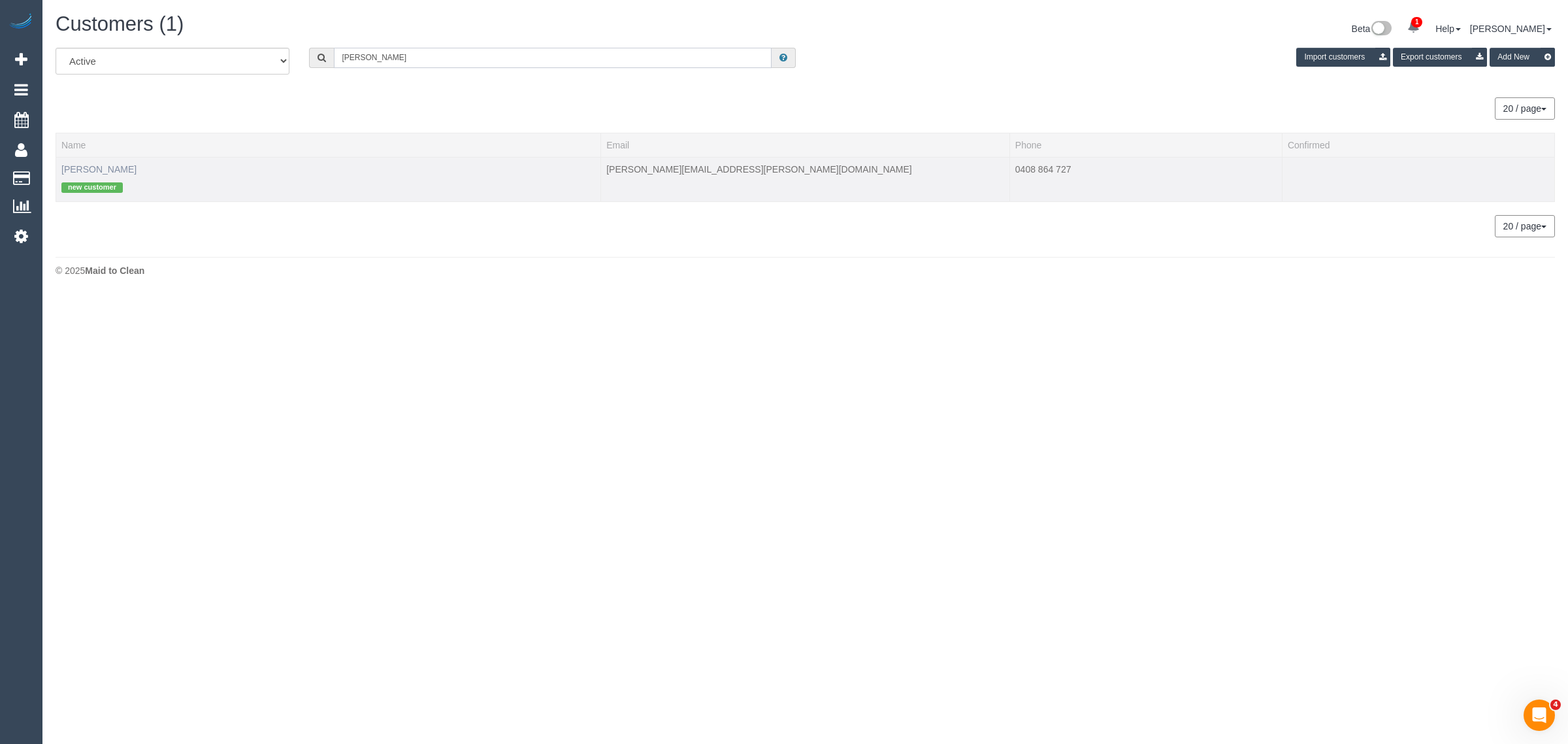
type input "[PERSON_NAME]"
click at [108, 165] on link "[PERSON_NAME]" at bounding box center [98, 169] width 75 height 10
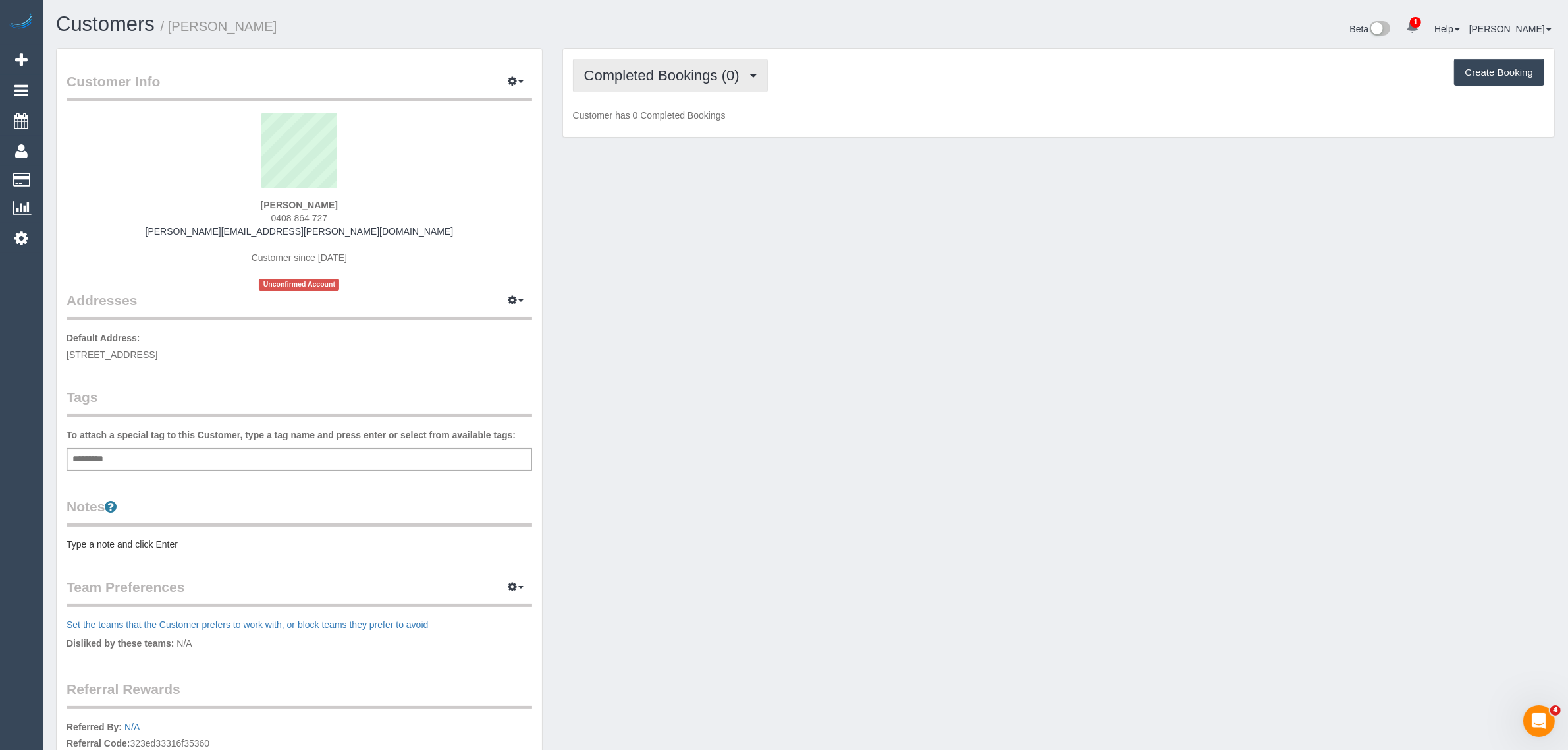
click at [640, 61] on button "Completed Bookings (0)" at bounding box center [671, 75] width 195 height 34
click at [624, 122] on link "Upcoming Bookings (1)" at bounding box center [641, 123] width 137 height 17
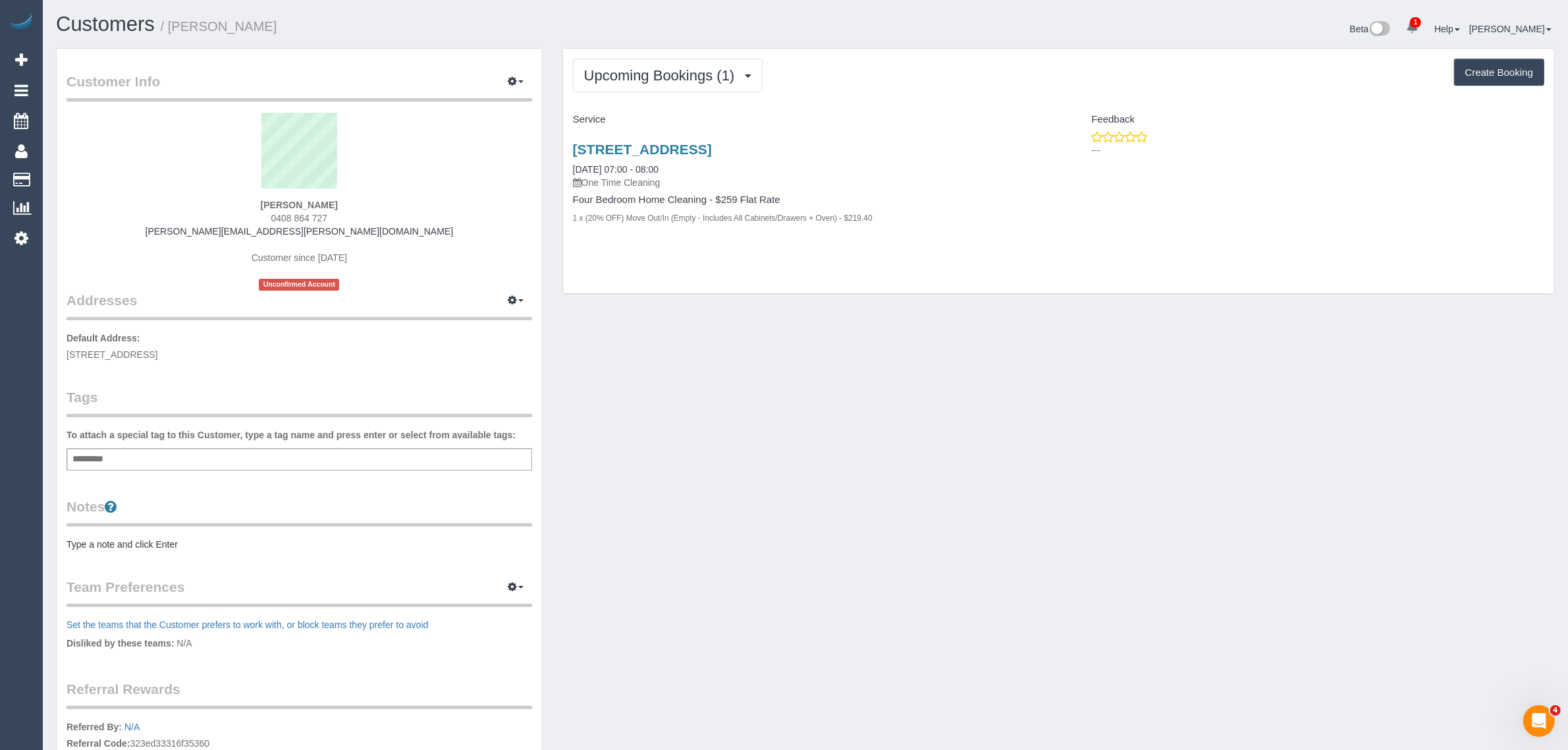
drag, startPoint x: 566, startPoint y: 165, endPoint x: 621, endPoint y: 162, distance: 55.1
click at [621, 162] on div "9 French Street, Croydon, VIC 3136 18/09/2025 07:00 - 08:00 One Time Cleaning F…" at bounding box center [811, 190] width 496 height 119
copy link "[DATE]"
drag, startPoint x: 682, startPoint y: 171, endPoint x: 623, endPoint y: 166, distance: 59.2
click at [623, 166] on div "9 French Street, Croydon, VIC 3136 18/09/2025 07:00 - 08:00 One Time Cleaning" at bounding box center [811, 165] width 476 height 48
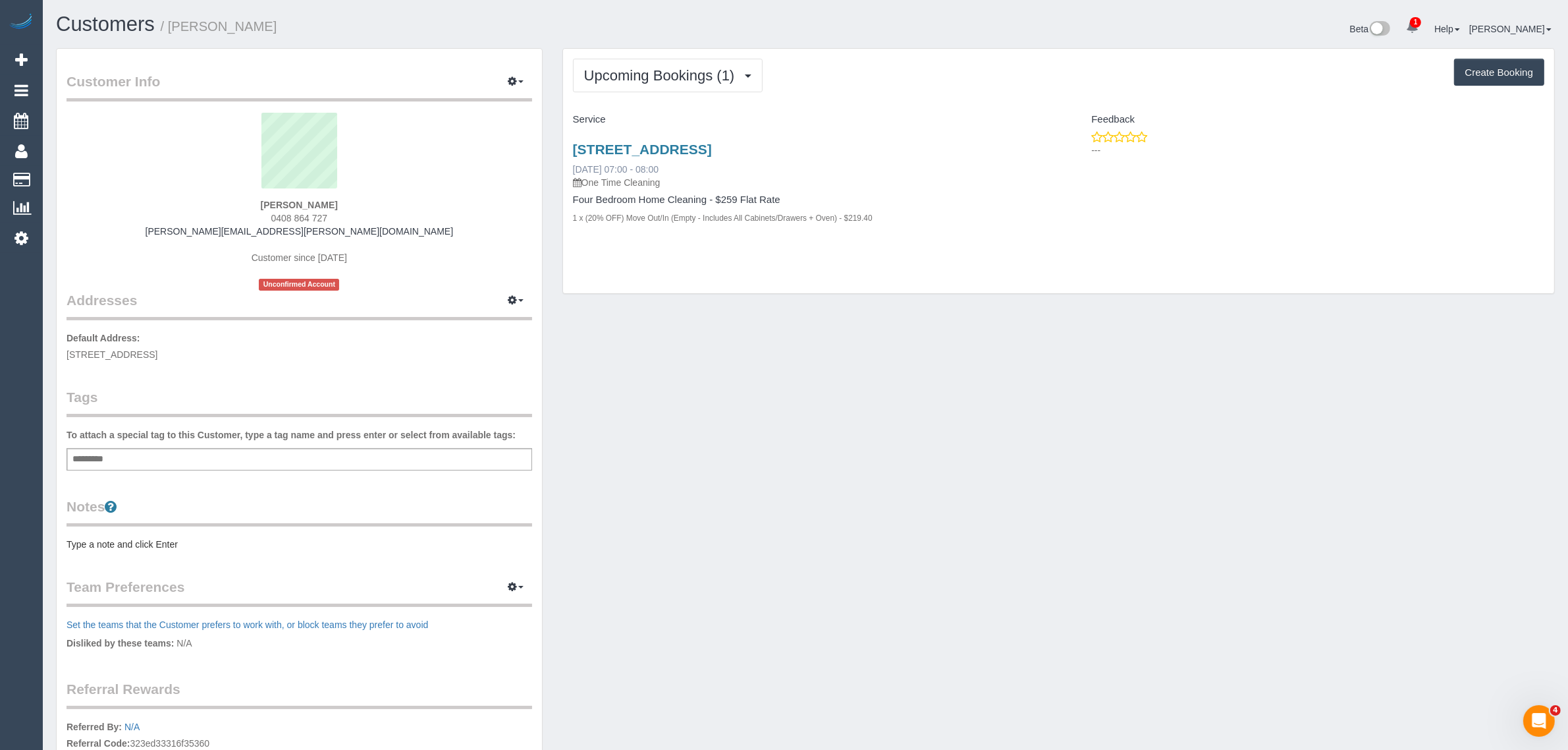
copy link "07:00 - 08:00"
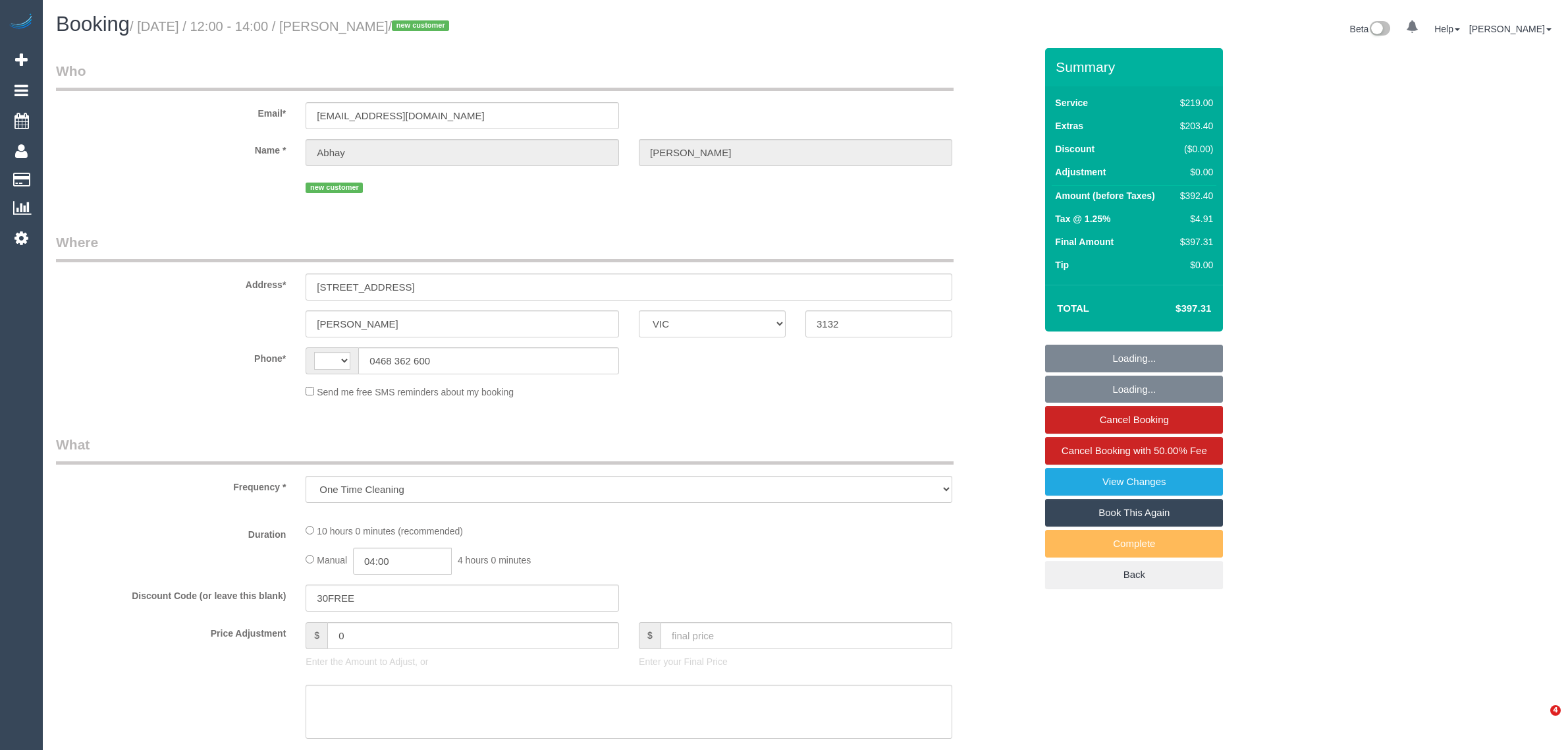
select select "VIC"
select select "string:stripe-pm_1Rzrem2GScqysDRVBNb4qXdH"
select select "string:AU"
select select "number:28"
select select "number:16"
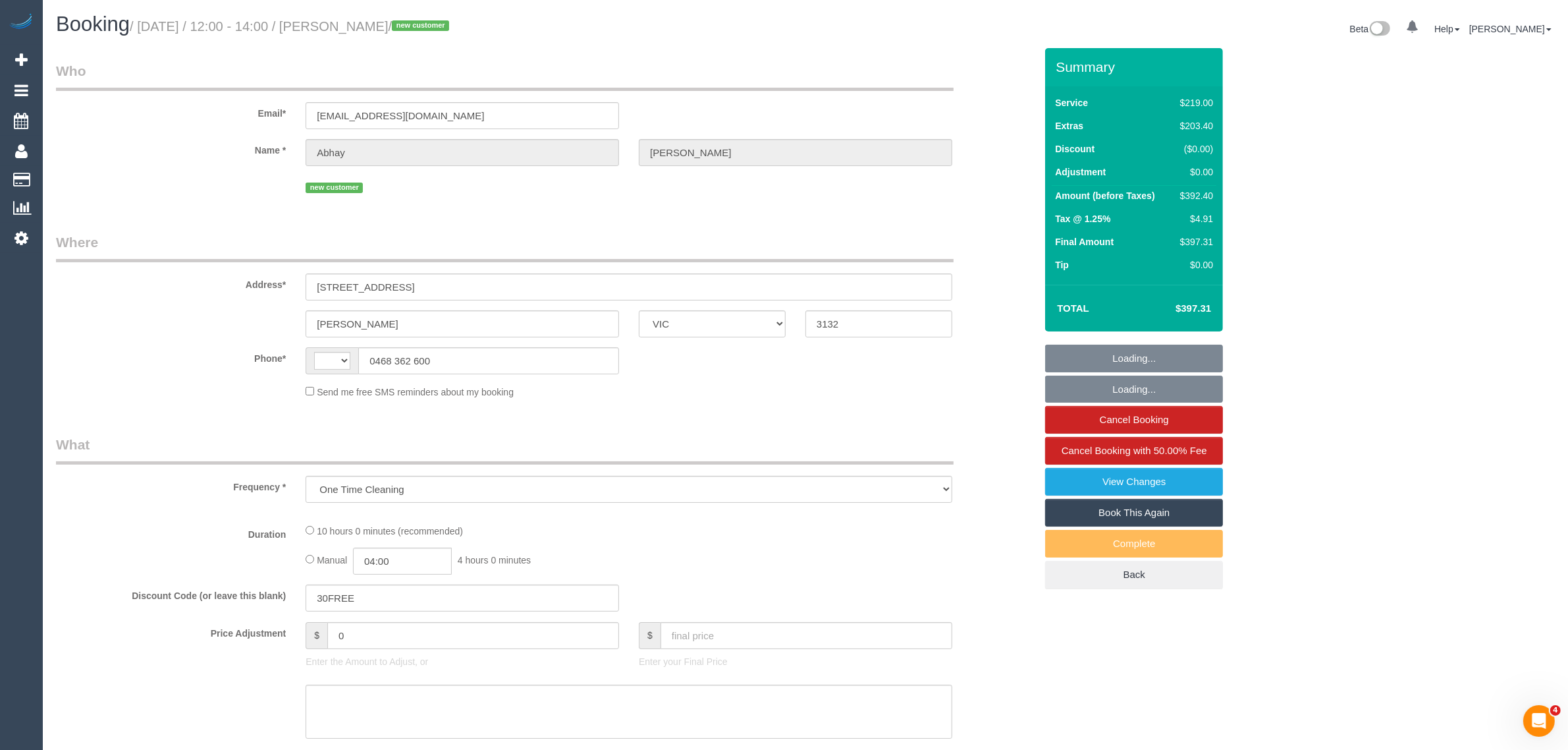
select select "number:19"
select select "number:24"
select select "number:35"
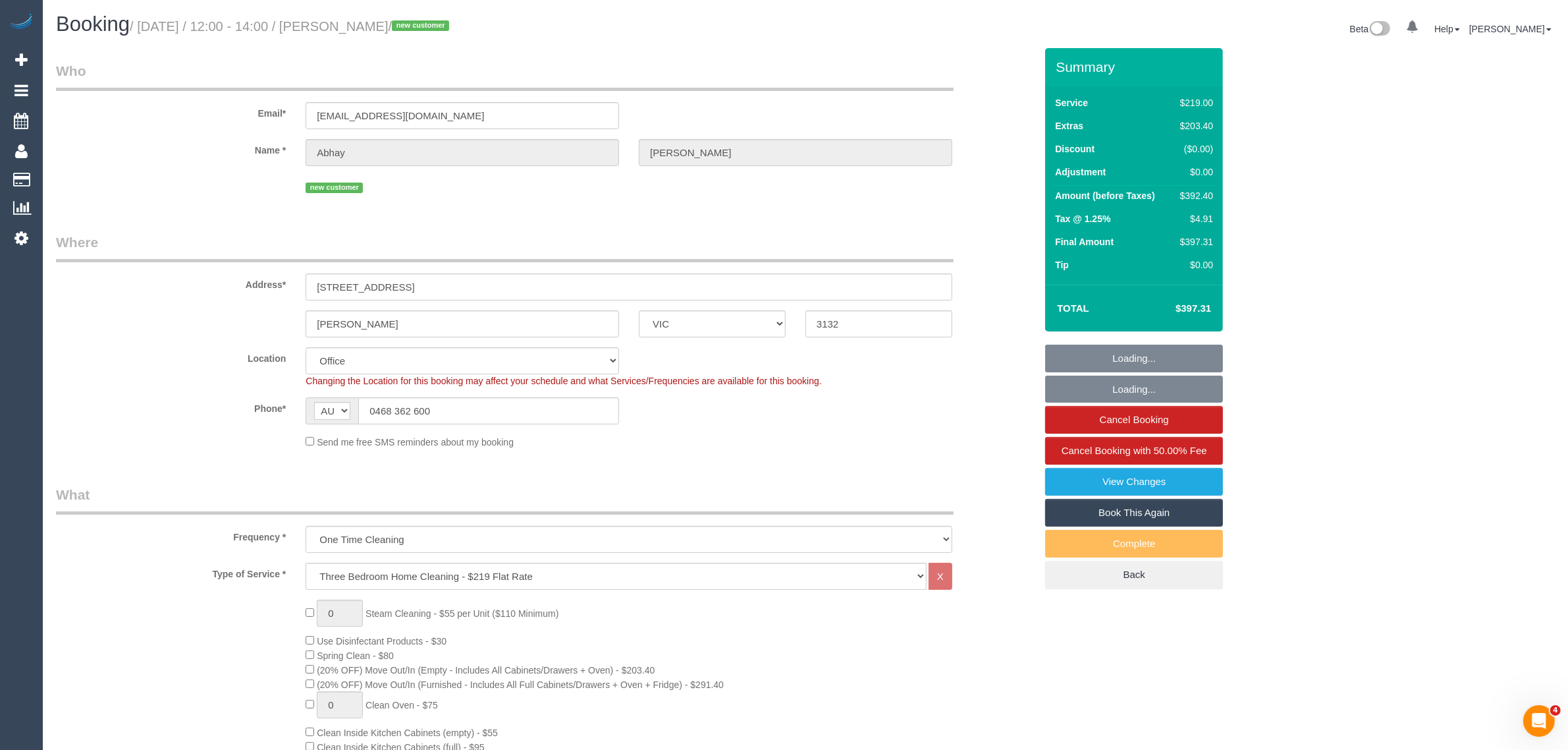
select select "object:2106"
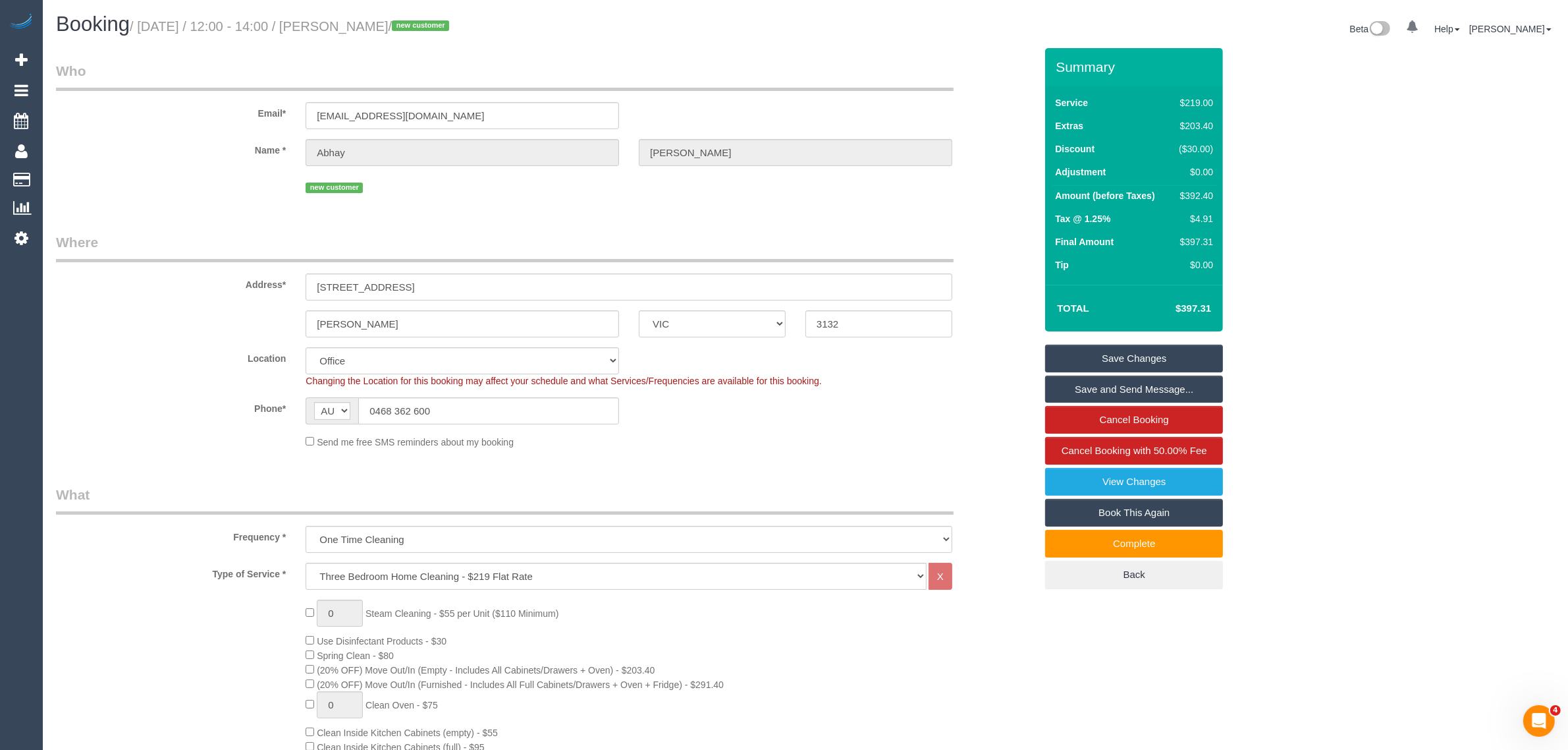
click at [435, 439] on span "Send me free SMS reminders about my booking" at bounding box center [415, 441] width 197 height 10
click at [468, 417] on input "0468 362 600" at bounding box center [489, 410] width 261 height 27
click at [945, 405] on div "Phone* AF AL DZ AD AO AI AQ AG AR AM AW AU AT AZ BS BH BD BB BY BE BZ BJ BM BT …" at bounding box center [545, 410] width 998 height 27
drag, startPoint x: 868, startPoint y: 224, endPoint x: 694, endPoint y: 189, distance: 177.5
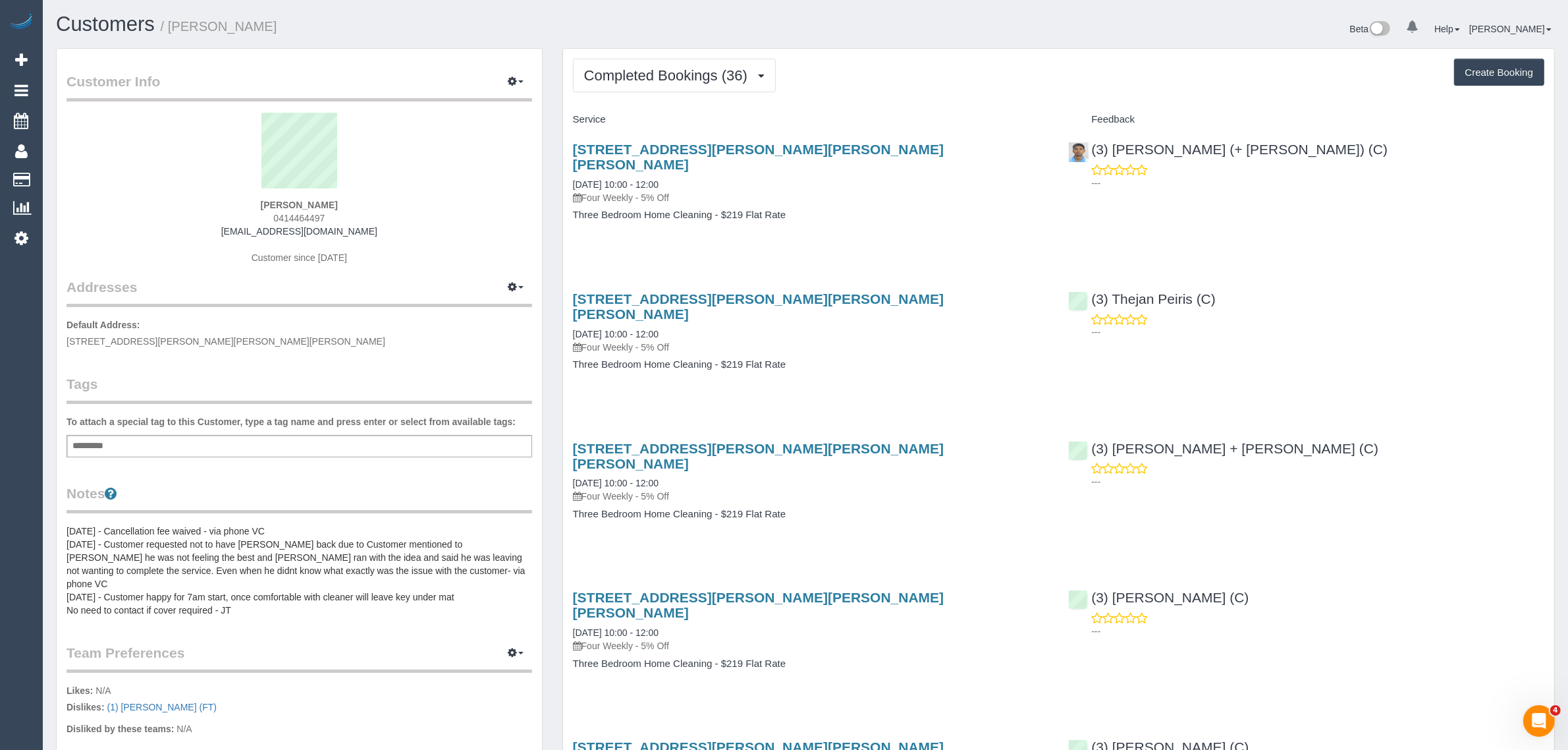
drag, startPoint x: 775, startPoint y: 141, endPoint x: 566, endPoint y: 140, distance: 209.0
click at [566, 140] on div "[STREET_ADDRESS][PERSON_NAME][PERSON_NAME][PERSON_NAME] [DATE] 10:00 - 12:00 Fo…" at bounding box center [811, 188] width 496 height 117
copy link "[STREET_ADDRESS][PERSON_NAME][PERSON_NAME][PERSON_NAME]"
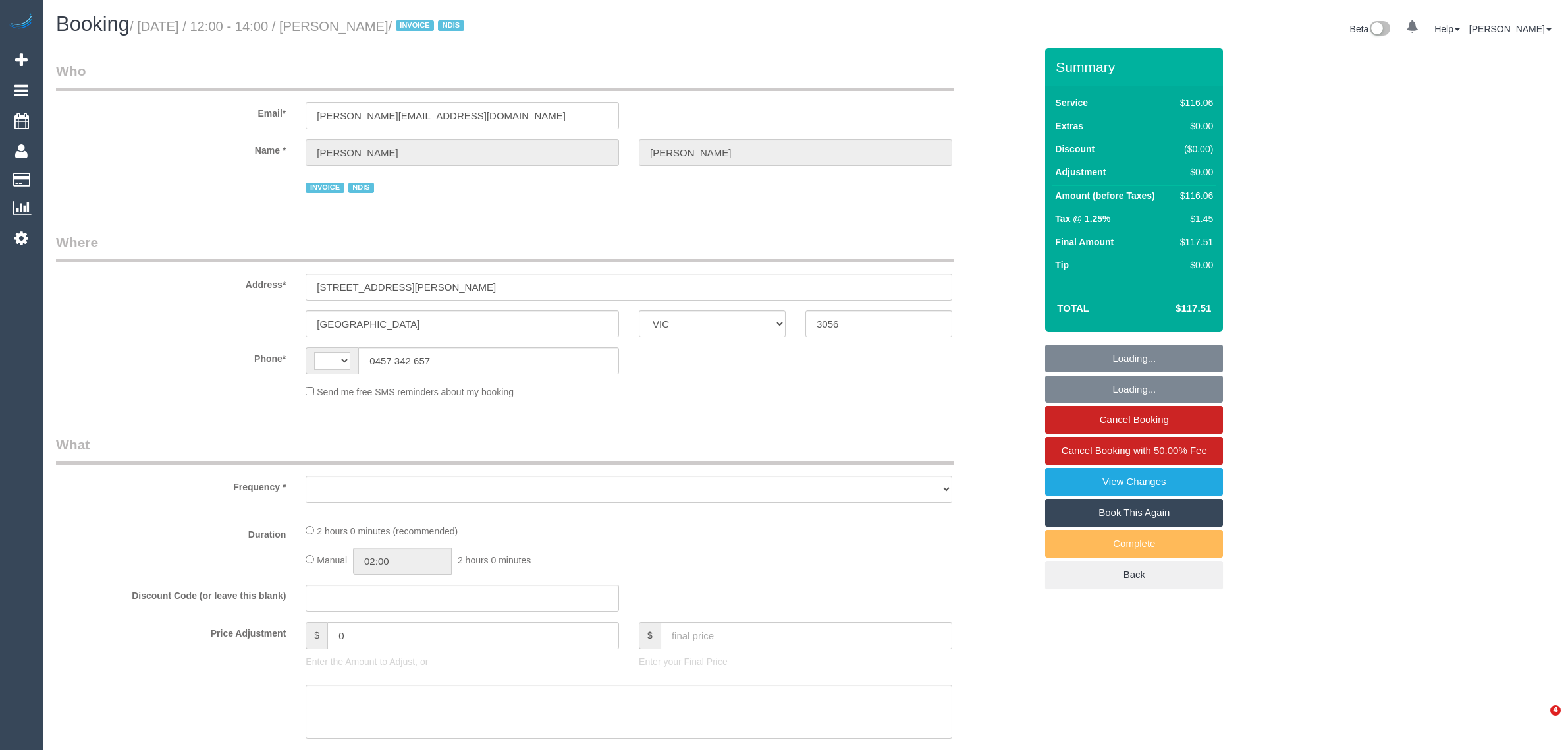
select select "VIC"
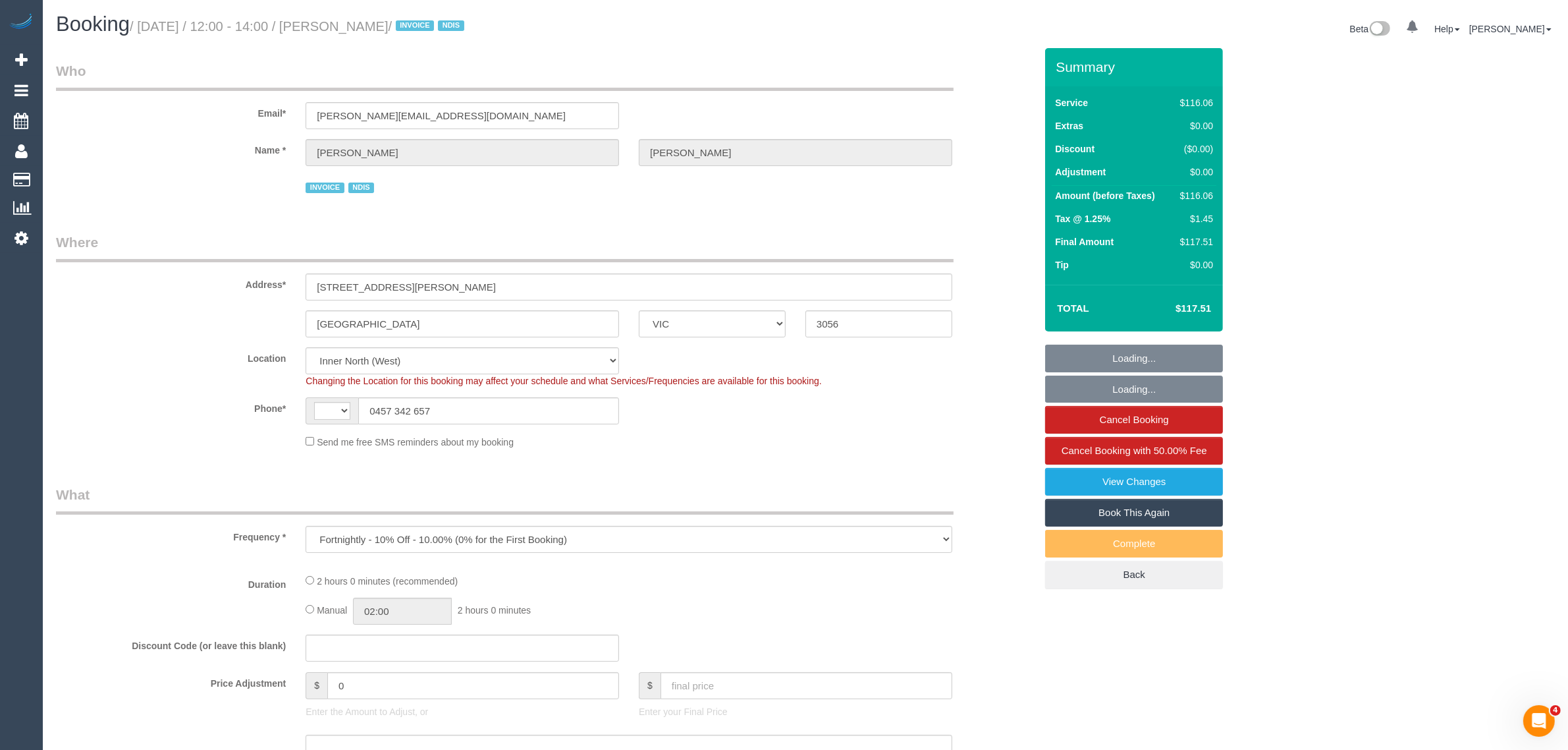
select select "object:595"
select select "string:AU"
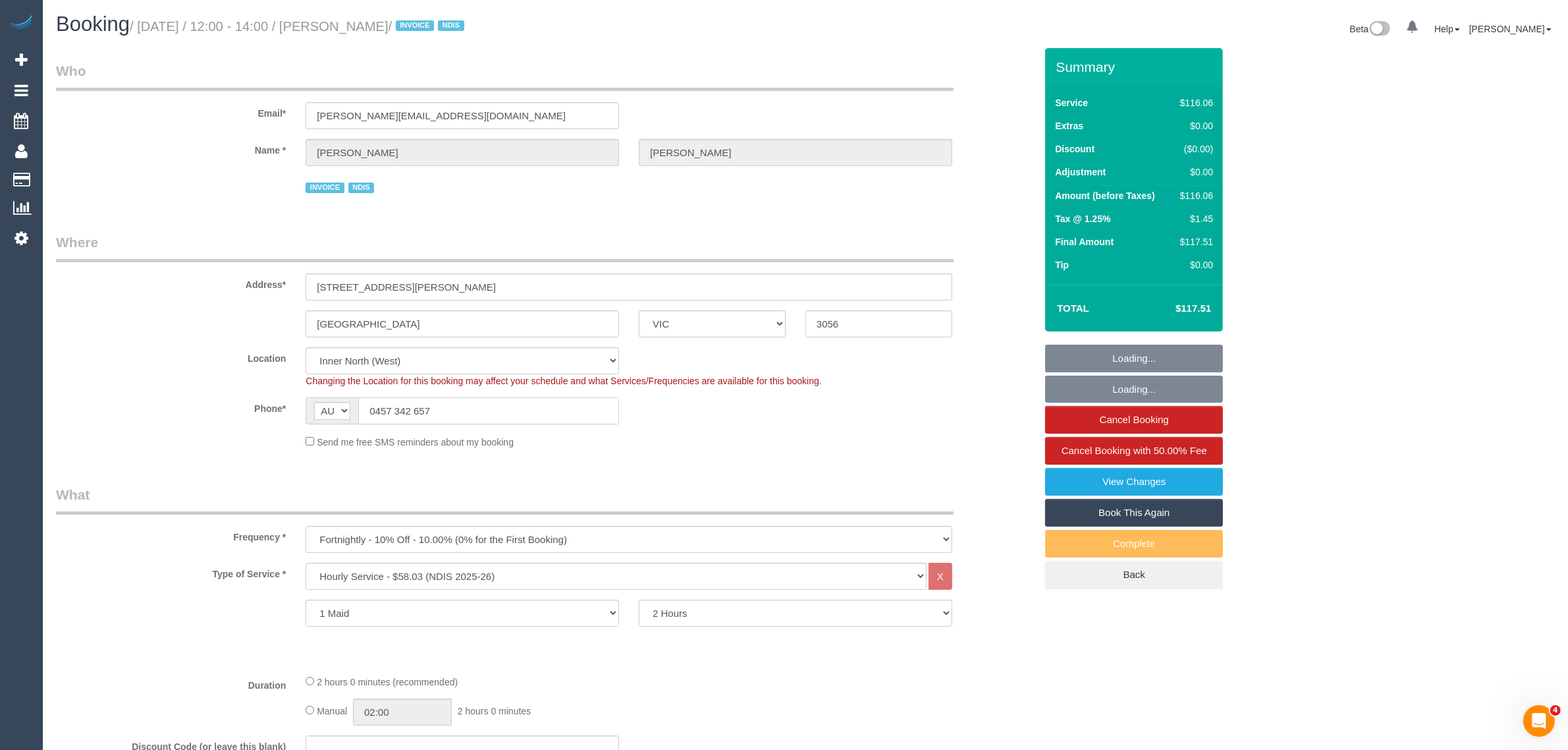
select select "number:28"
select select "number:14"
select select "number:19"
select select "number:36"
select select "number:35"
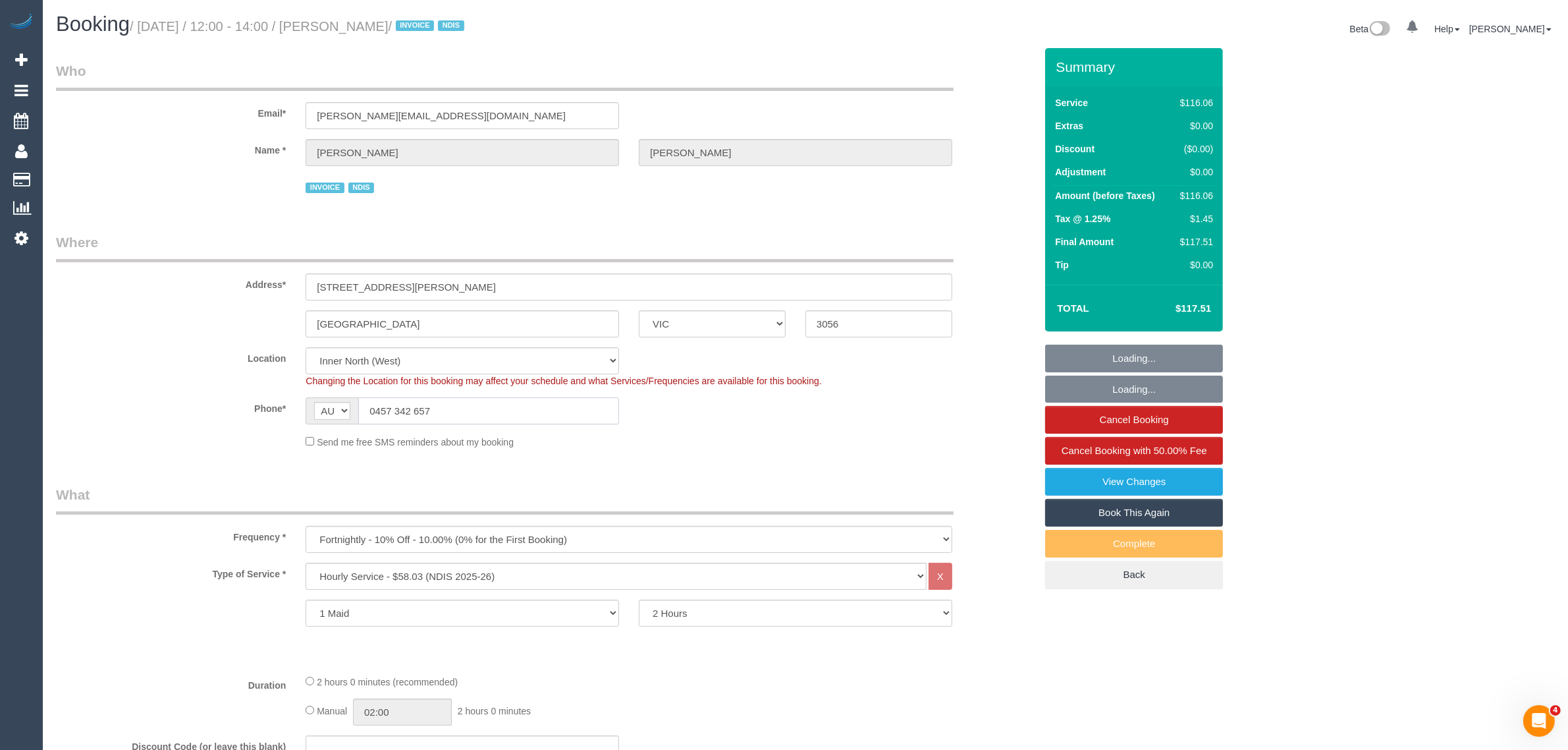
click at [534, 406] on input "0457 342 657" at bounding box center [489, 410] width 261 height 27
select select "spot1"
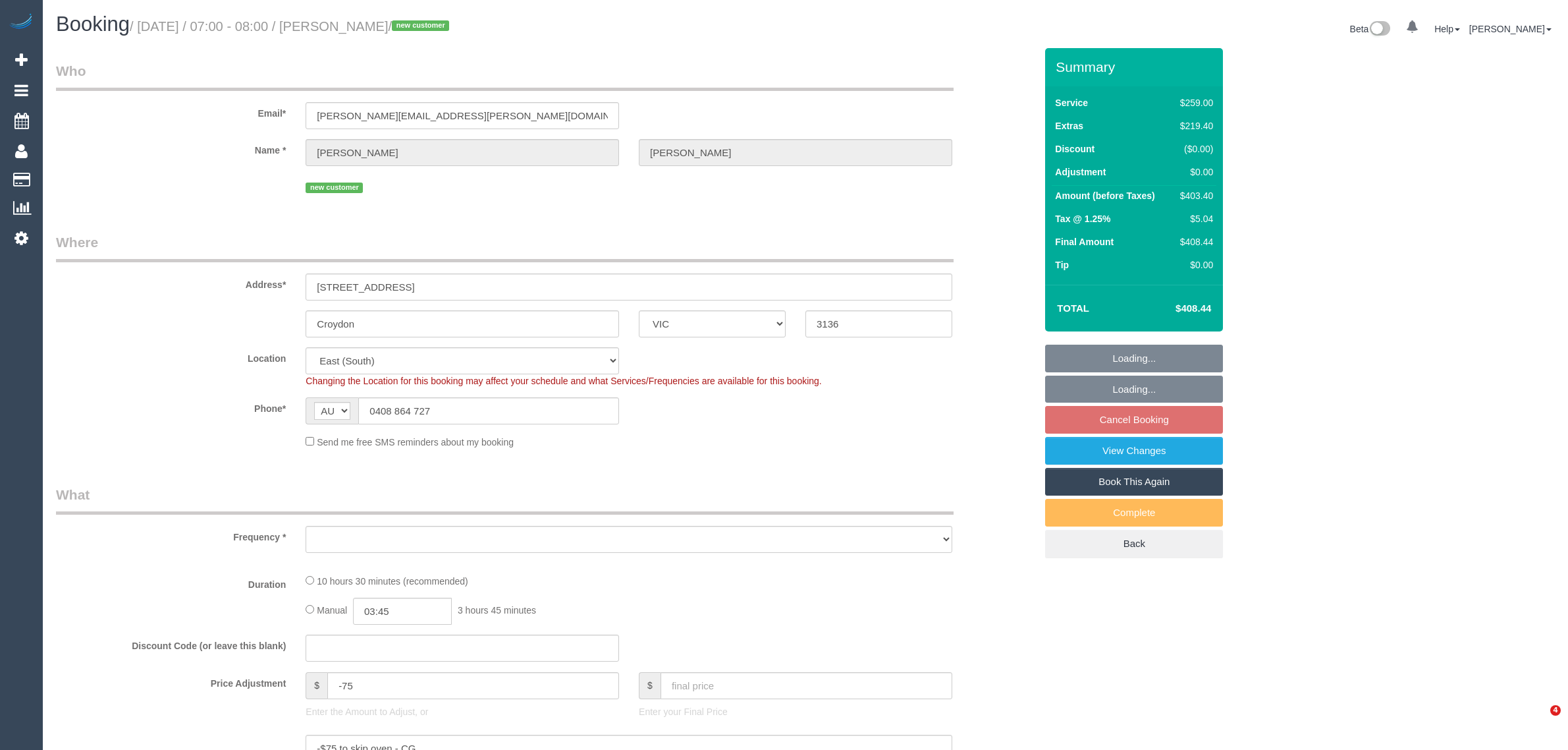
select select "VIC"
select select "number:28"
select select "number:14"
select select "number:19"
select select "number:22"
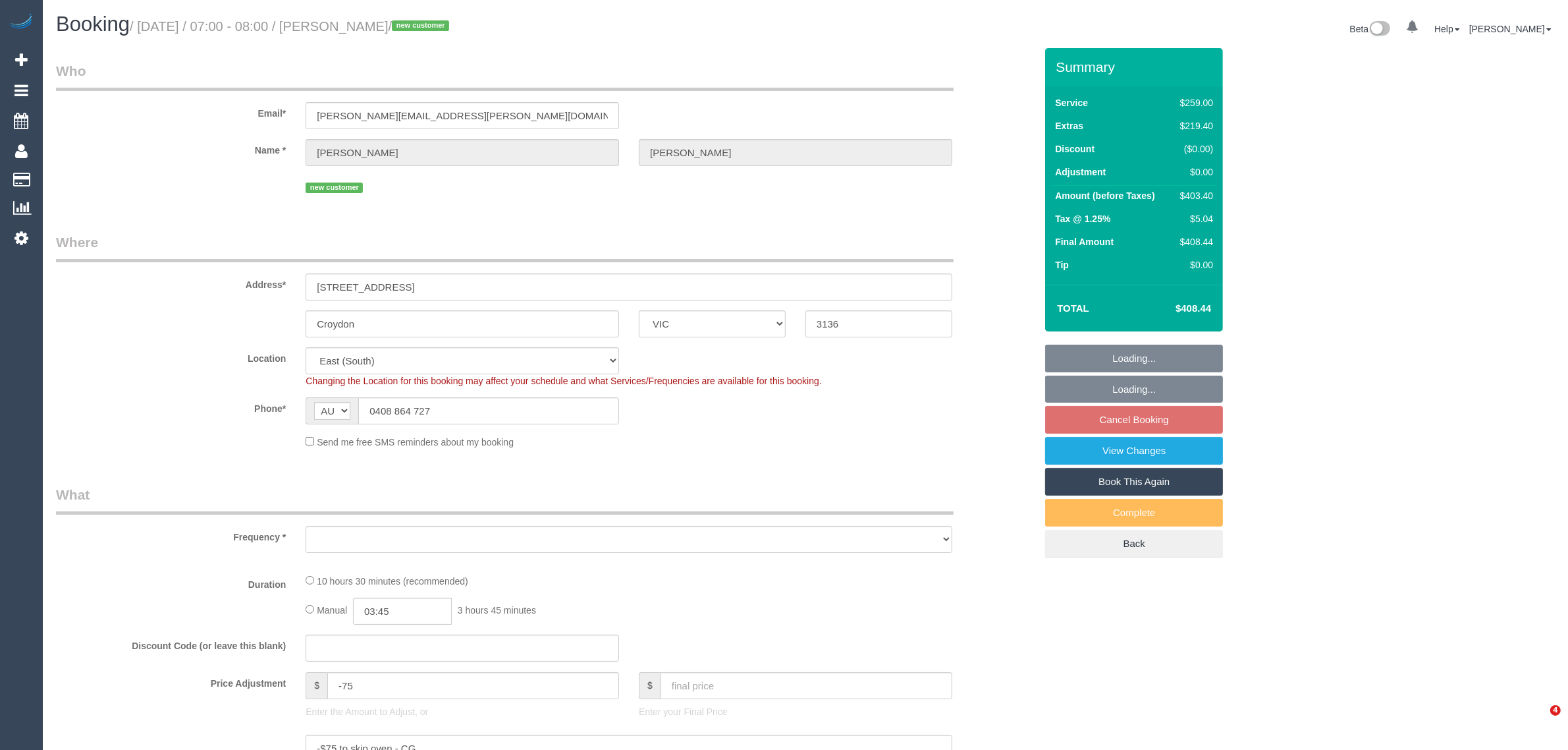
select select "object:1264"
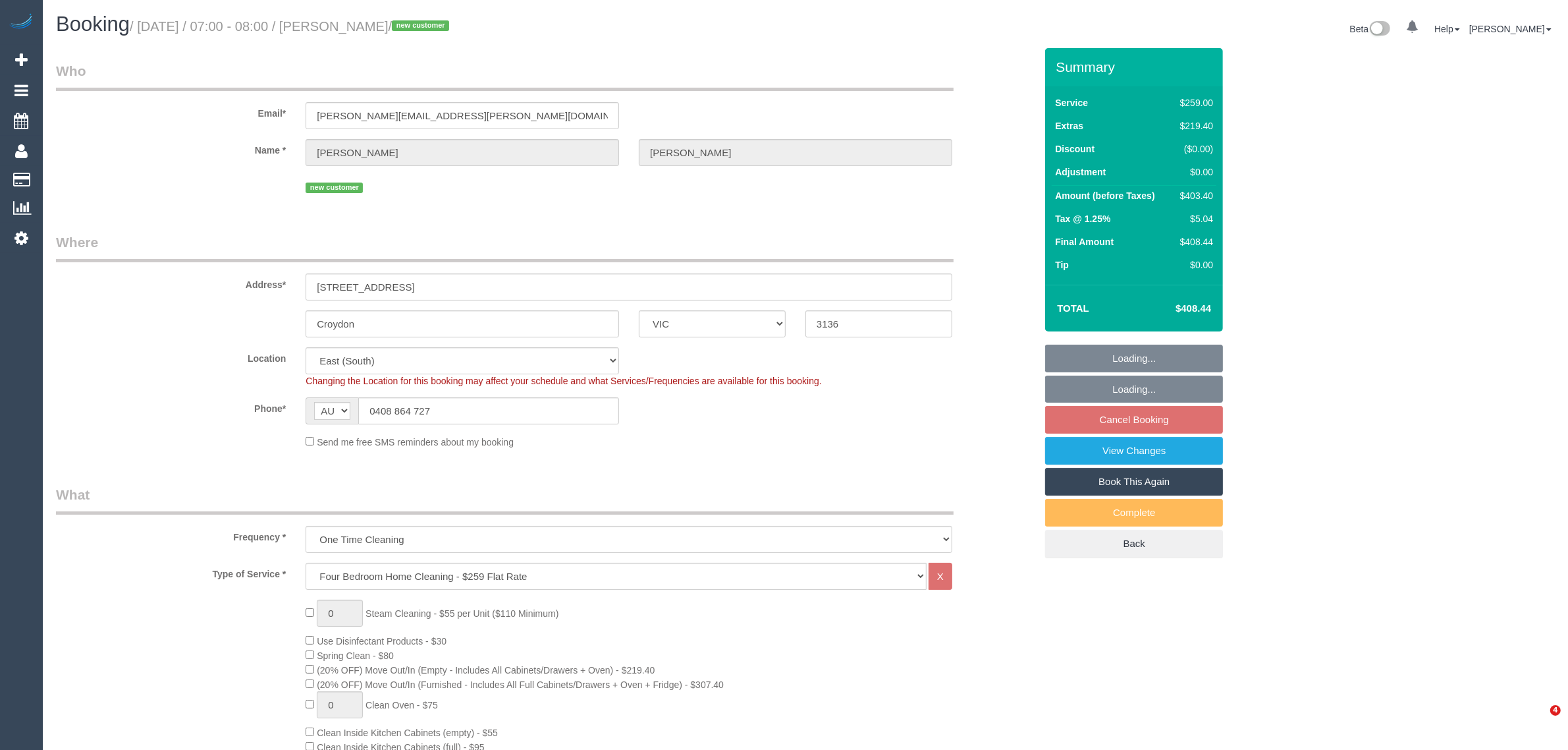
select select "spot1"
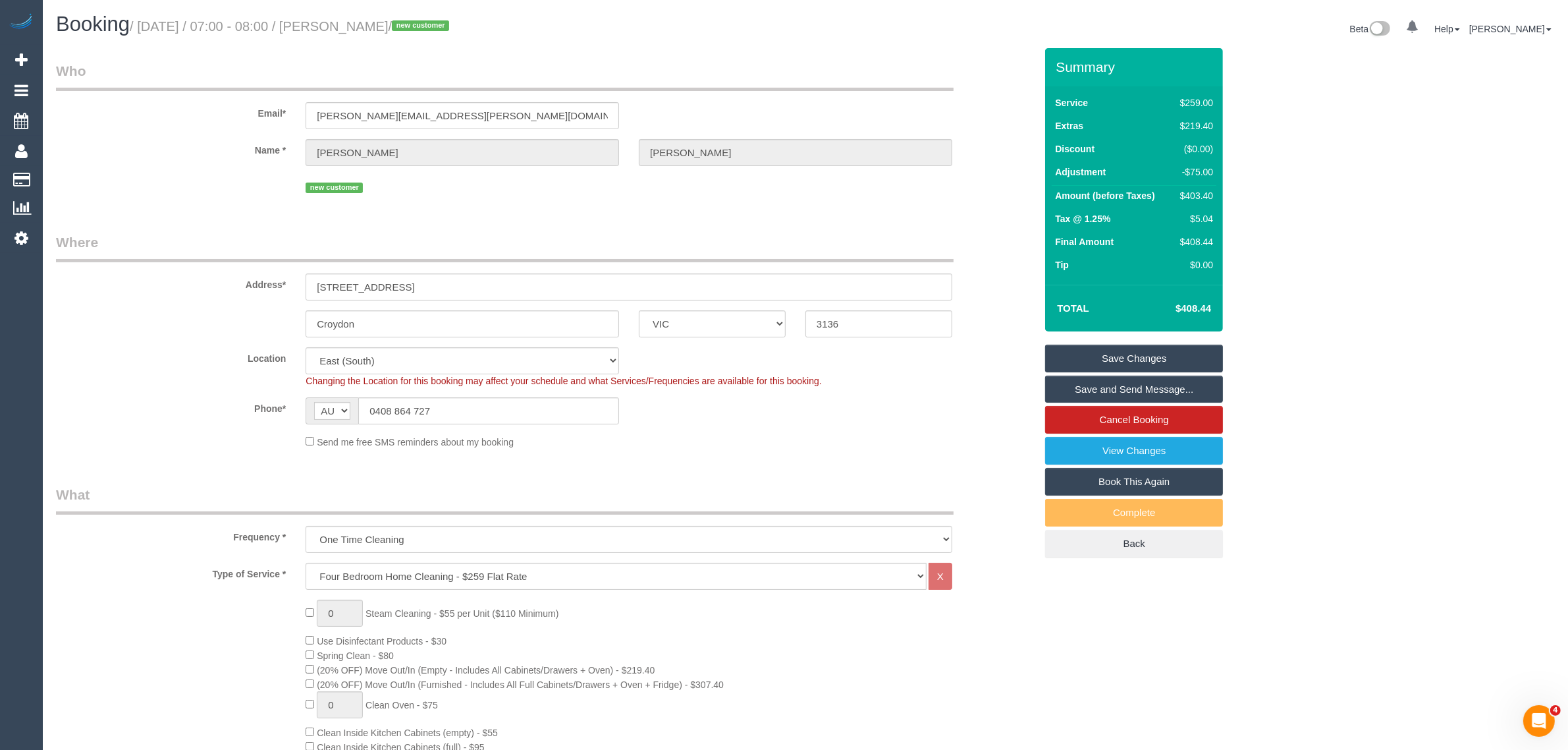
drag, startPoint x: 363, startPoint y: 27, endPoint x: 452, endPoint y: 17, distance: 89.6
click at [452, 17] on h1 "Booking / [DATE] / 07:00 - 08:00 / [PERSON_NAME] / new customer" at bounding box center [425, 24] width 739 height 22
copy small "[PERSON_NAME]"
